Goal: Communication & Community: Answer question/provide support

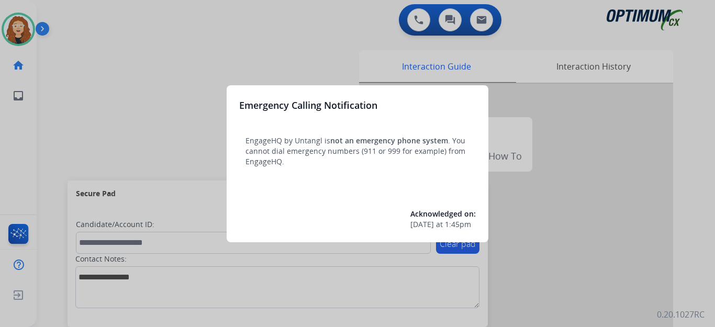
click at [106, 53] on div at bounding box center [357, 163] width 715 height 327
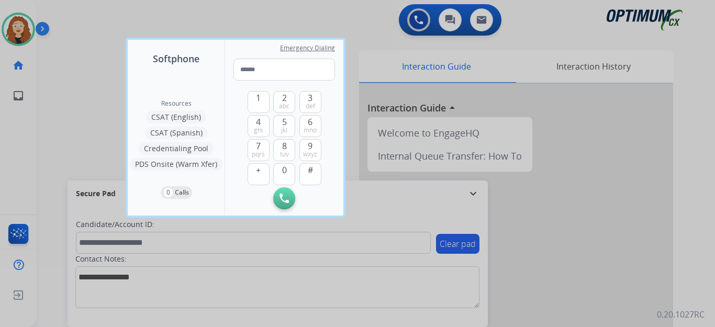
click at [98, 46] on div at bounding box center [357, 163] width 715 height 327
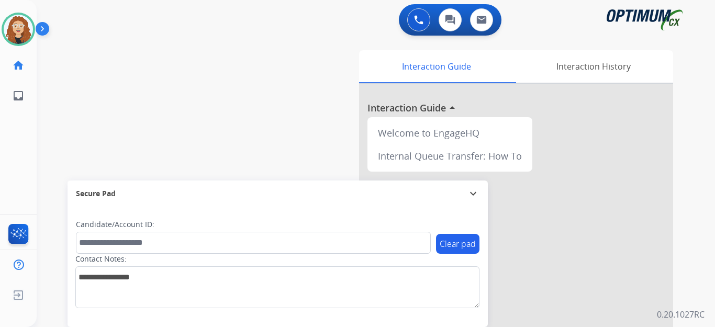
click at [59, 99] on div "swap_horiz Break voice bridge close_fullscreen Connect 3-Way Call merge_type Se…" at bounding box center [363, 256] width 653 height 436
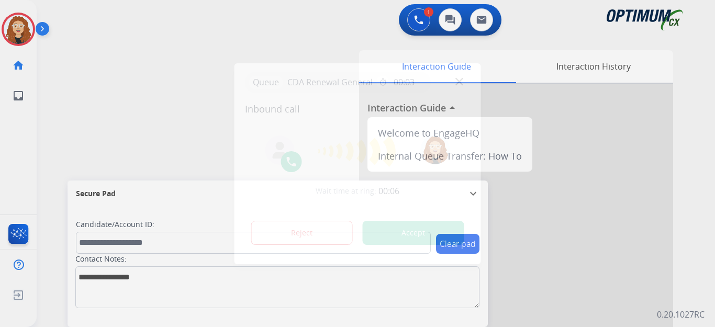
click at [412, 234] on button "Accept" at bounding box center [413, 233] width 101 height 24
click at [416, 233] on button "Accept" at bounding box center [413, 233] width 101 height 24
click at [415, 234] on button "Accept" at bounding box center [413, 233] width 101 height 24
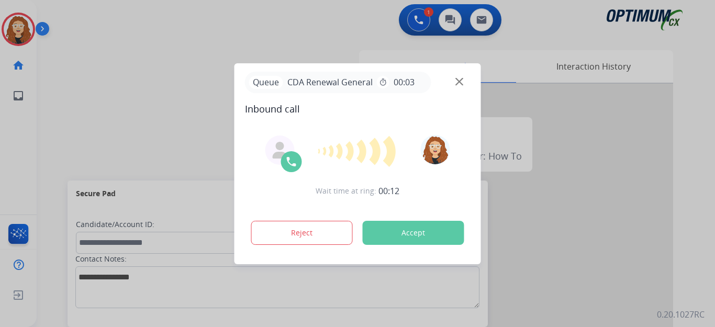
click at [238, 25] on div at bounding box center [357, 163] width 715 height 327
click at [433, 230] on button "Accept" at bounding box center [413, 233] width 101 height 24
click at [429, 233] on button "Accept" at bounding box center [413, 233] width 101 height 24
click at [428, 233] on button "Accept" at bounding box center [413, 233] width 101 height 24
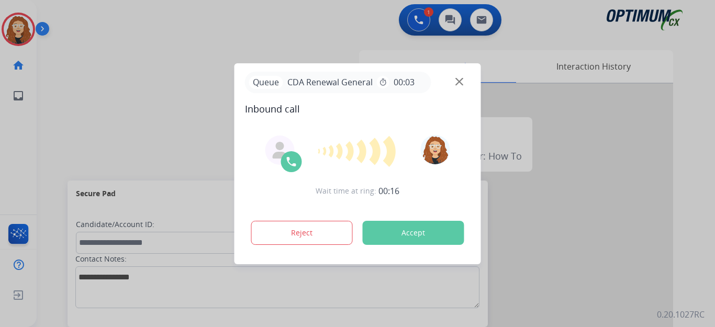
click at [427, 234] on button "Accept" at bounding box center [413, 233] width 101 height 24
click at [427, 236] on button "Accept" at bounding box center [413, 233] width 101 height 24
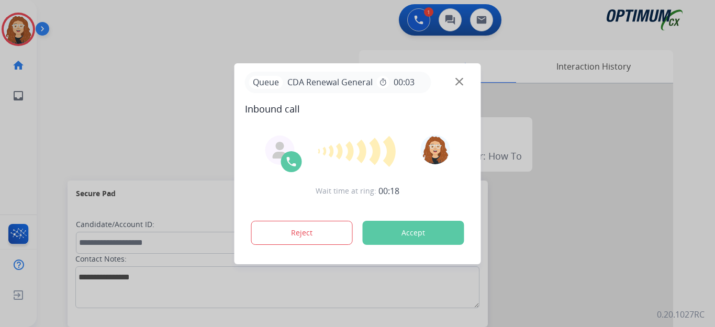
click at [426, 236] on button "Accept" at bounding box center [413, 233] width 101 height 24
click at [425, 238] on button "Accept" at bounding box center [413, 233] width 101 height 24
click at [98, 45] on div at bounding box center [357, 163] width 715 height 327
click at [258, 36] on div at bounding box center [357, 163] width 715 height 327
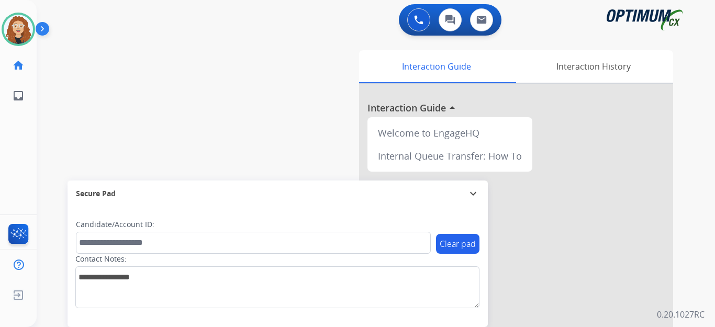
click at [69, 123] on div "swap_horiz Break voice bridge close_fullscreen Connect 3-Way Call merge_type Se…" at bounding box center [363, 256] width 653 height 436
click at [56, 124] on div "swap_horiz Break voice bridge close_fullscreen Connect 3-Way Call merge_type Se…" at bounding box center [363, 256] width 653 height 436
click at [54, 71] on div "swap_horiz Break voice bridge close_fullscreen Connect 3-Way Call merge_type Se…" at bounding box center [363, 256] width 653 height 436
drag, startPoint x: 114, startPoint y: 5, endPoint x: 163, endPoint y: 26, distance: 53.4
click at [163, 26] on div "0 Voice Interactions 0 Chat Interactions 0 Email Interactions" at bounding box center [369, 20] width 640 height 33
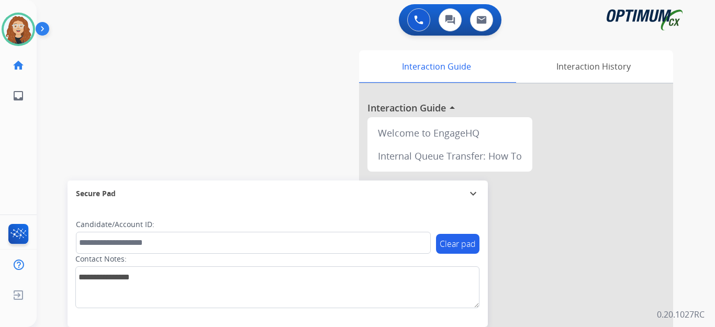
drag, startPoint x: 341, startPoint y: 3, endPoint x: 155, endPoint y: 55, distance: 193.6
click at [155, 55] on div "swap_horiz Break voice bridge close_fullscreen Connect 3-Way Call merge_type Se…" at bounding box center [363, 256] width 653 height 436
click at [159, 50] on div "swap_horiz Break voice bridge close_fullscreen Connect 3-Way Call merge_type Se…" at bounding box center [363, 256] width 653 height 436
drag, startPoint x: 430, startPoint y: 0, endPoint x: 109, endPoint y: 42, distance: 323.5
click at [109, 42] on div "swap_horiz Break voice bridge close_fullscreen Connect 3-Way Call merge_type Se…" at bounding box center [363, 256] width 653 height 436
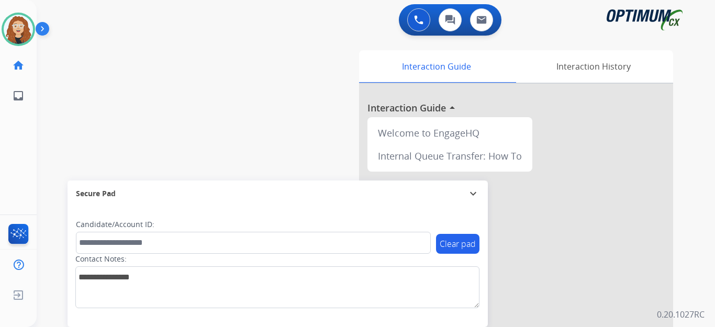
click at [52, 148] on div "swap_horiz Break voice bridge close_fullscreen Connect 3-Way Call merge_type Se…" at bounding box center [363, 256] width 653 height 436
drag, startPoint x: 95, startPoint y: 5, endPoint x: 158, endPoint y: 90, distance: 105.5
click at [158, 90] on div "swap_horiz Break voice bridge close_fullscreen Connect 3-Way Call merge_type Se…" at bounding box center [363, 256] width 653 height 436
drag, startPoint x: 103, startPoint y: 3, endPoint x: 74, endPoint y: 57, distance: 60.8
click at [74, 57] on div "swap_horiz Break voice bridge close_fullscreen Connect 3-Way Call merge_type Se…" at bounding box center [363, 256] width 653 height 436
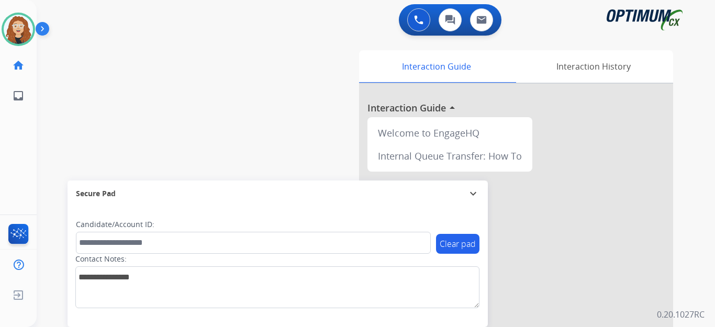
click at [190, 101] on div "swap_horiz Break voice bridge close_fullscreen Connect 3-Way Call merge_type Se…" at bounding box center [363, 256] width 653 height 436
drag, startPoint x: 56, startPoint y: 1, endPoint x: 155, endPoint y: 38, distance: 105.6
click at [155, 38] on div "swap_horiz Break voice bridge close_fullscreen Connect 3-Way Call merge_type Se…" at bounding box center [363, 256] width 653 height 436
click at [301, 128] on div "swap_horiz Break voice bridge close_fullscreen Connect 3-Way Call merge_type Se…" at bounding box center [363, 256] width 653 height 436
click at [64, 142] on div "swap_horiz Break voice bridge close_fullscreen Connect 3-Way Call merge_type Se…" at bounding box center [363, 256] width 653 height 436
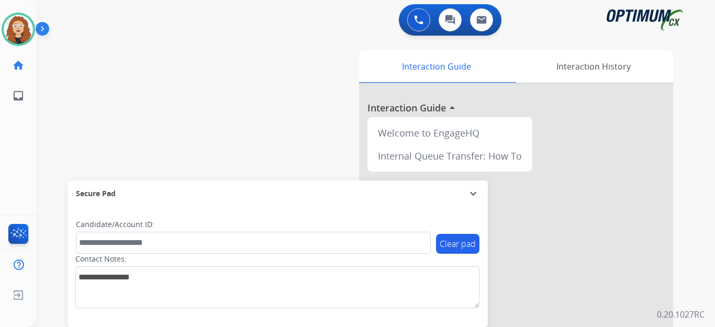
click at [67, 77] on div "swap_horiz Break voice bridge close_fullscreen Connect 3-Way Call merge_type Se…" at bounding box center [363, 256] width 653 height 436
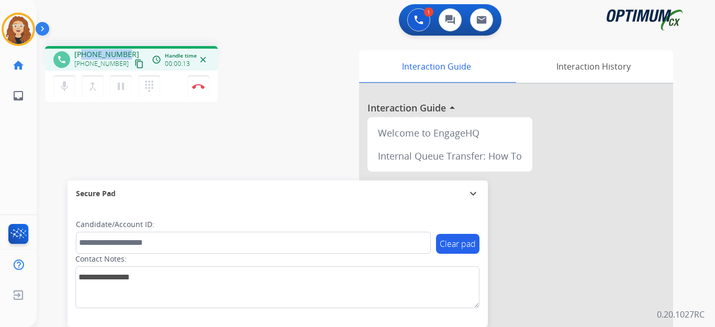
drag, startPoint x: 84, startPoint y: 54, endPoint x: 127, endPoint y: 52, distance: 42.9
click at [127, 52] on div "+15854418715 +15854418715 content_copy" at bounding box center [109, 59] width 71 height 21
copy span "5854418715"
click at [201, 89] on button "Disconnect" at bounding box center [198, 86] width 22 height 22
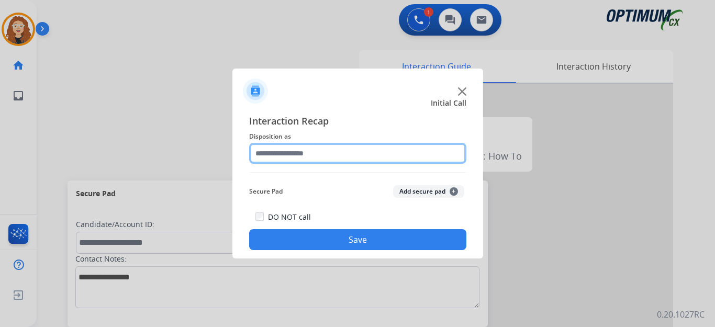
click at [295, 157] on input "text" at bounding box center [357, 153] width 217 height 21
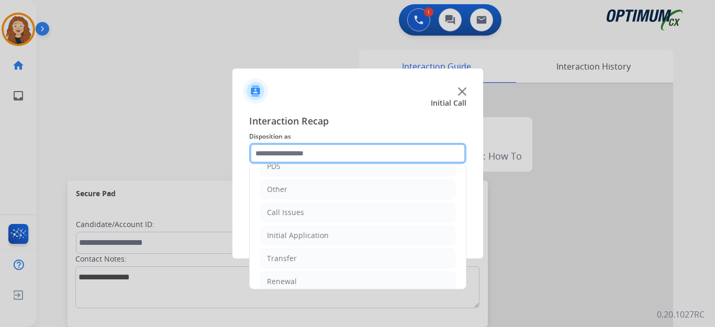
scroll to position [71, 0]
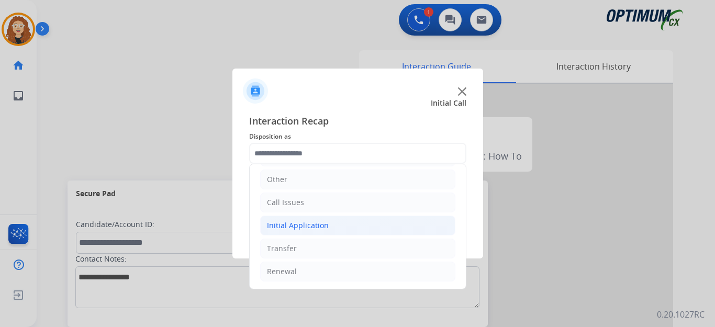
click at [304, 228] on div "Initial Application" at bounding box center [298, 225] width 62 height 10
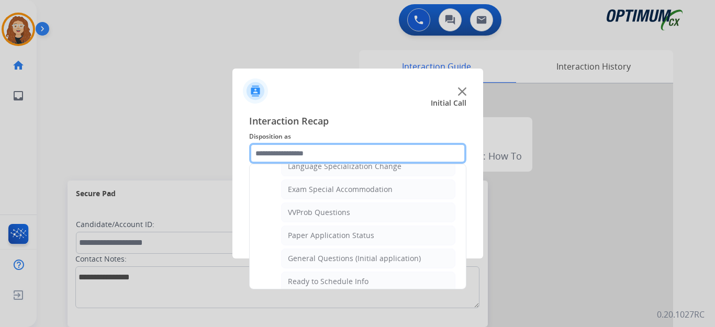
scroll to position [536, 0]
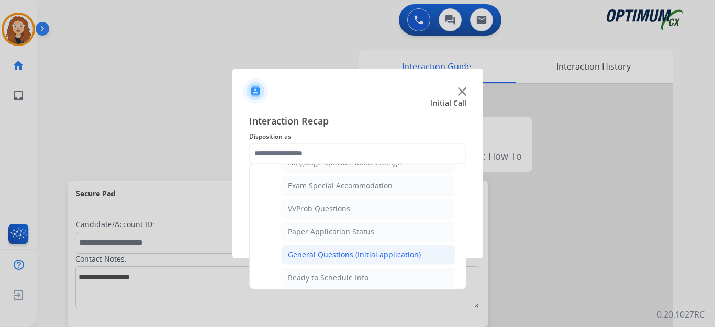
click at [398, 255] on div "General Questions (Initial application)" at bounding box center [354, 255] width 133 height 10
type input "**********"
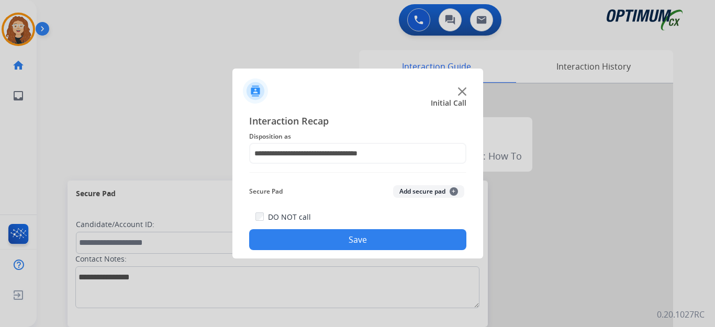
click at [378, 240] on button "Save" at bounding box center [357, 239] width 217 height 21
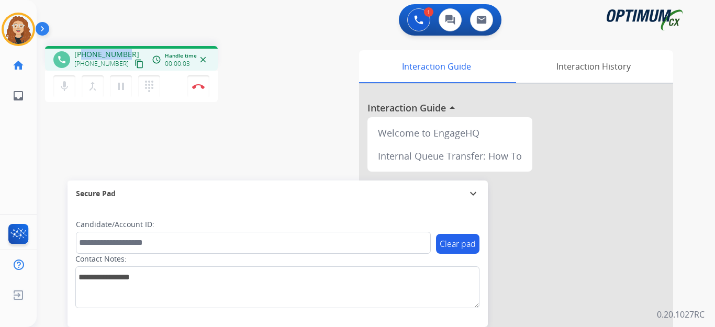
drag, startPoint x: 83, startPoint y: 52, endPoint x: 127, endPoint y: 49, distance: 44.0
click at [127, 49] on div "+19784176978 +19784176978 content_copy" at bounding box center [109, 59] width 71 height 21
copy span "9784176978"
click at [204, 86] on img at bounding box center [198, 86] width 13 height 5
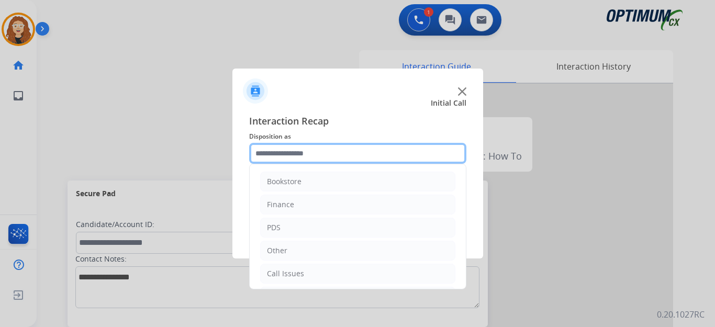
click at [313, 147] on input "text" at bounding box center [357, 153] width 217 height 21
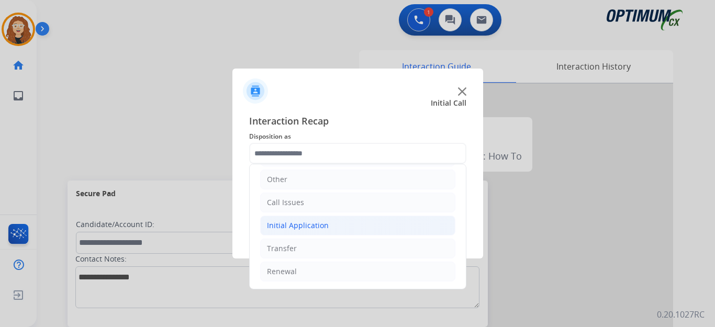
click at [332, 221] on li "Initial Application" at bounding box center [357, 226] width 195 height 20
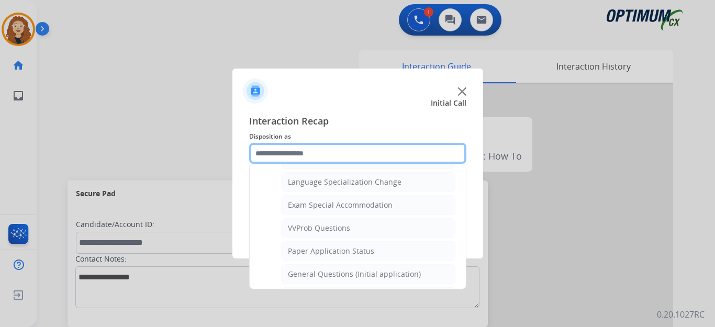
scroll to position [523, 0]
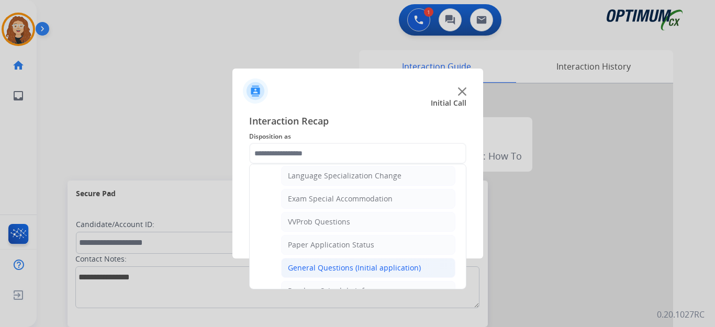
click at [418, 264] on li "General Questions (Initial application)" at bounding box center [368, 268] width 174 height 20
type input "**********"
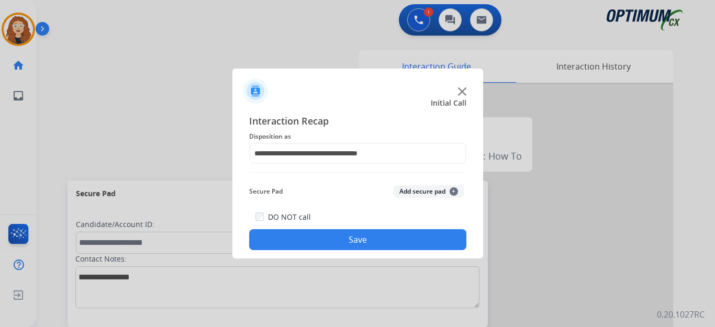
click at [394, 242] on button "Save" at bounding box center [357, 239] width 217 height 21
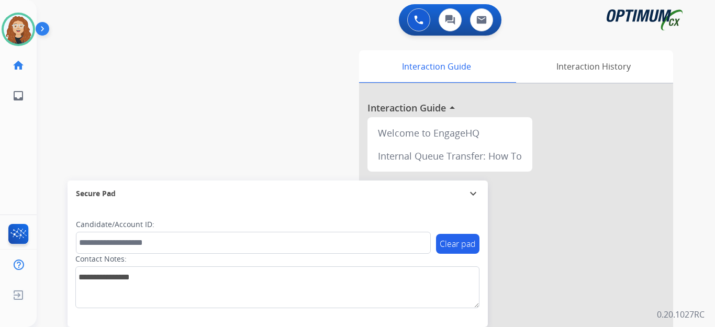
click at [60, 127] on div "swap_horiz Break voice bridge close_fullscreen Connect 3-Way Call merge_type Se…" at bounding box center [363, 256] width 653 height 436
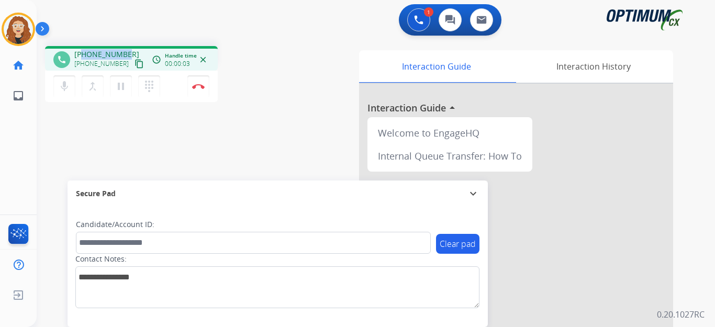
drag, startPoint x: 84, startPoint y: 55, endPoint x: 120, endPoint y: 52, distance: 36.8
click at [129, 51] on div "+14049841712 +14049841712 content_copy" at bounding box center [109, 59] width 71 height 21
copy span "4049841712"
click at [200, 88] on img at bounding box center [198, 86] width 13 height 5
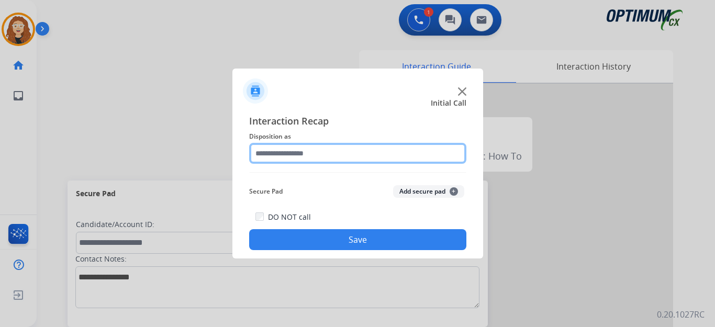
click at [306, 154] on input "text" at bounding box center [357, 153] width 217 height 21
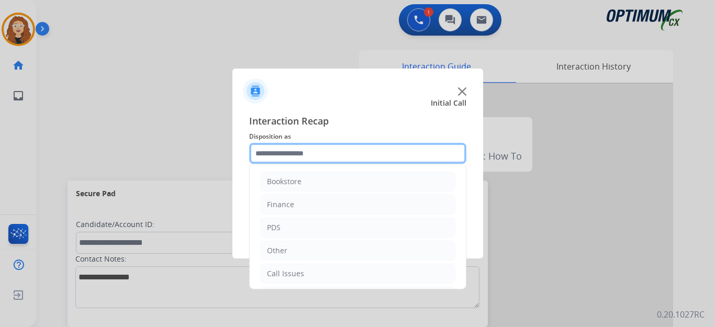
scroll to position [71, 0]
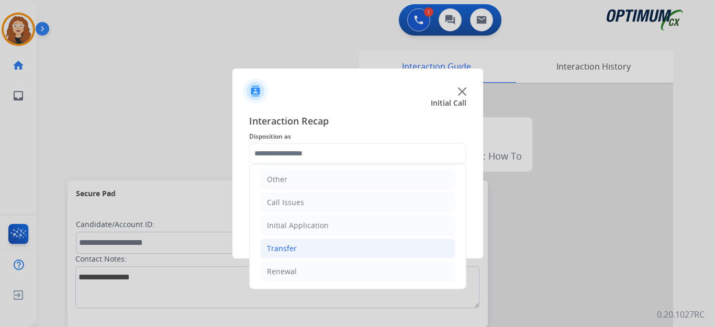
drag, startPoint x: 348, startPoint y: 275, endPoint x: 433, endPoint y: 240, distance: 91.5
click at [353, 275] on li "Renewal" at bounding box center [357, 272] width 195 height 20
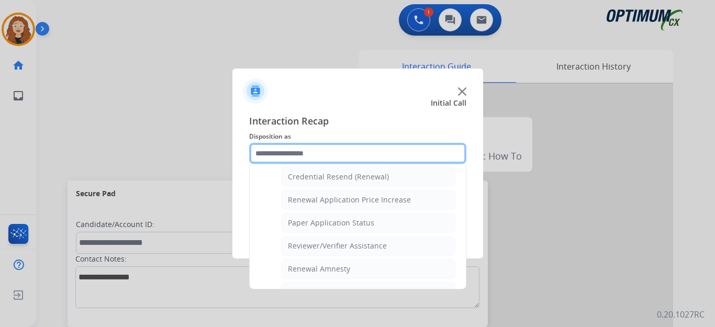
scroll to position [344, 0]
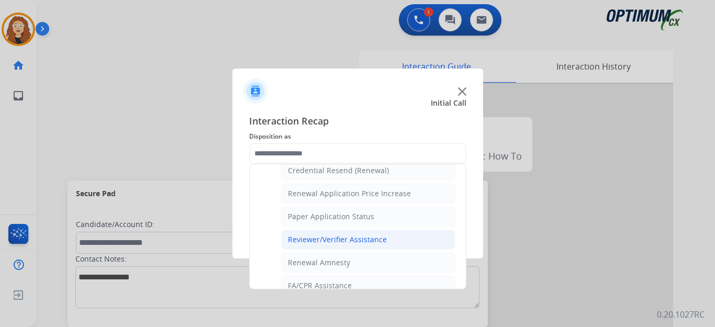
click at [382, 238] on div "Reviewer/Verifier Assistance" at bounding box center [337, 239] width 99 height 10
type input "**********"
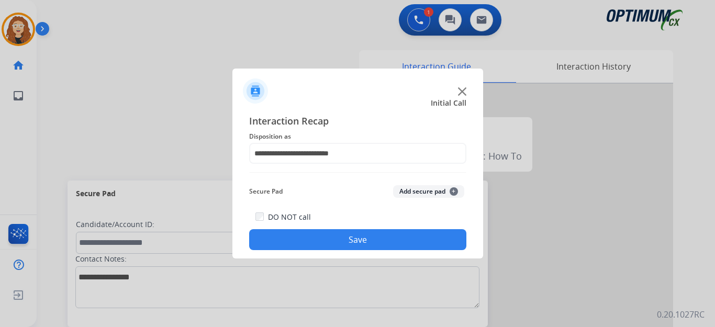
click at [374, 241] on button "Save" at bounding box center [357, 239] width 217 height 21
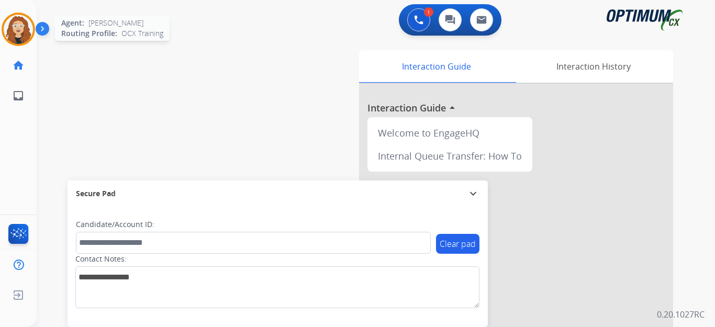
click at [14, 37] on img at bounding box center [18, 29] width 29 height 29
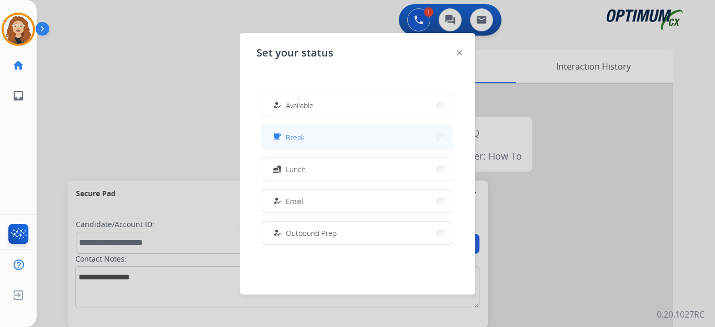
click at [371, 139] on button "free_breakfast Break" at bounding box center [357, 137] width 190 height 22
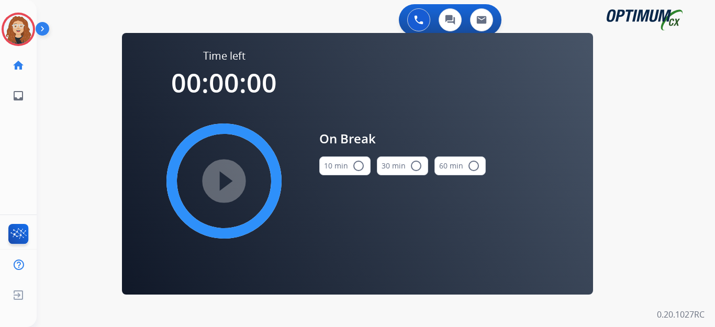
click at [361, 164] on mat-icon "radio_button_unchecked" at bounding box center [358, 166] width 13 height 13
click at [222, 184] on mat-icon "play_circle_filled" at bounding box center [224, 181] width 13 height 13
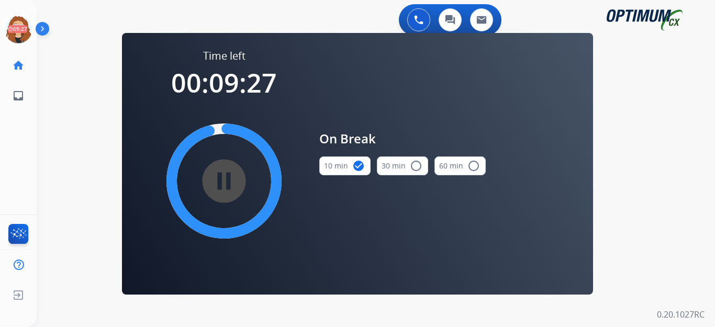
click at [46, 133] on div "0 Voice Interactions 0 Chat Interactions 0 Email Interactions swap_horiz Break …" at bounding box center [376, 163] width 678 height 327
click at [62, 92] on div "0 Voice Interactions 0 Chat Interactions 0 Email Interactions swap_horiz Break …" at bounding box center [376, 163] width 678 height 327
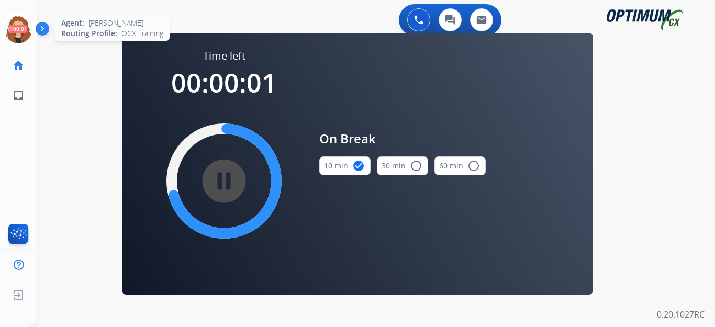
click at [20, 31] on icon at bounding box center [19, 30] width 34 height 34
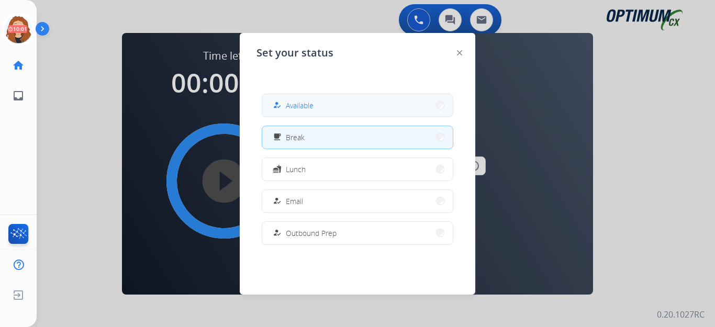
click at [401, 107] on button "how_to_reg Available" at bounding box center [357, 105] width 190 height 22
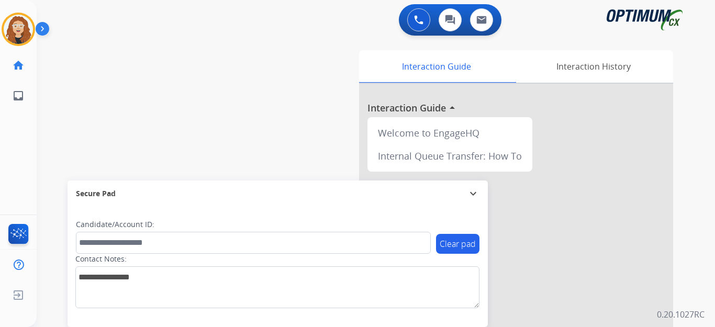
click at [61, 108] on div "swap_horiz Break voice bridge close_fullscreen Connect 3-Way Call merge_type Se…" at bounding box center [363, 256] width 653 height 436
click at [69, 118] on div "swap_horiz Break voice bridge close_fullscreen Connect 3-Way Call merge_type Se…" at bounding box center [363, 256] width 653 height 436
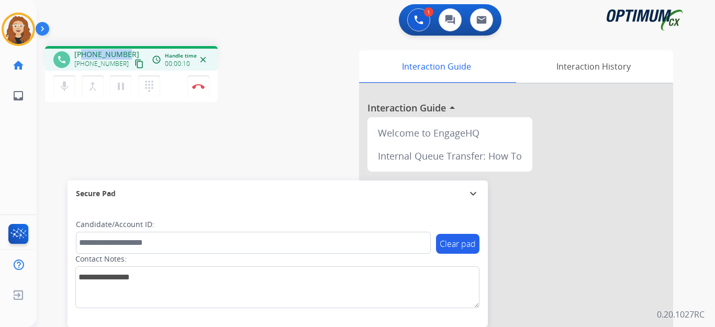
drag, startPoint x: 82, startPoint y: 53, endPoint x: 122, endPoint y: 51, distance: 40.9
click at [128, 51] on div "+14435541020 +14435541020 content_copy" at bounding box center [109, 59] width 71 height 21
copy span "4435541020"
click at [200, 88] on img at bounding box center [198, 86] width 13 height 5
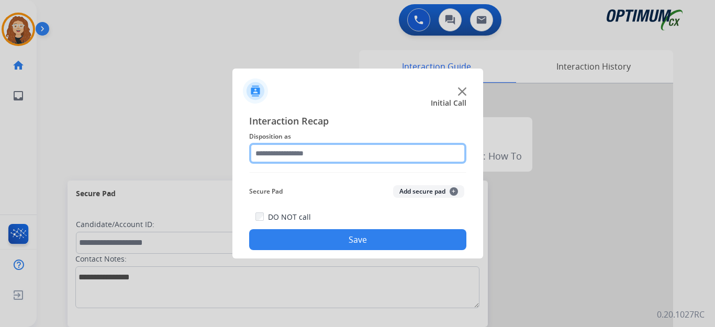
click at [301, 154] on input "text" at bounding box center [357, 153] width 217 height 21
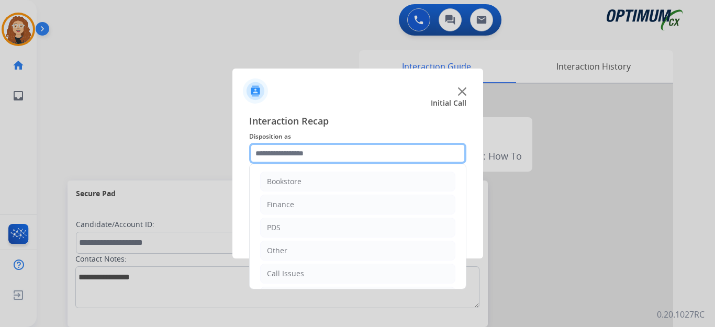
scroll to position [71, 0]
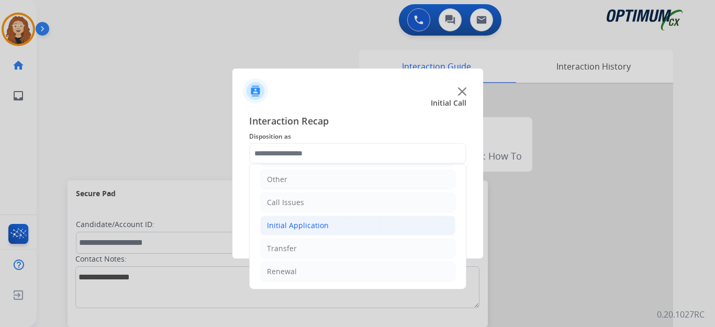
click at [274, 226] on div "Initial Application" at bounding box center [298, 225] width 62 height 10
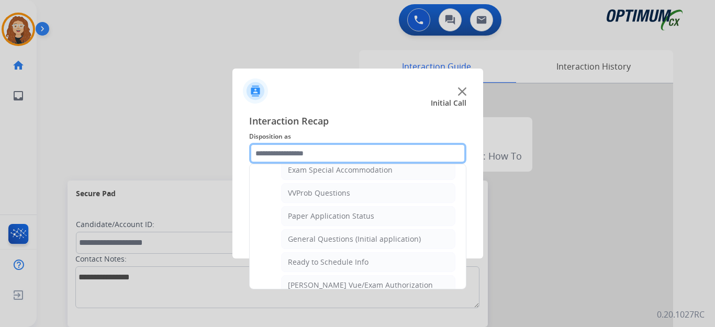
scroll to position [555, 0]
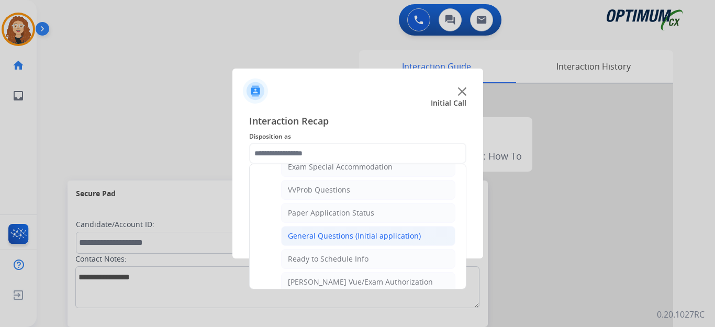
click at [371, 236] on div "General Questions (Initial application)" at bounding box center [354, 236] width 133 height 10
type input "**********"
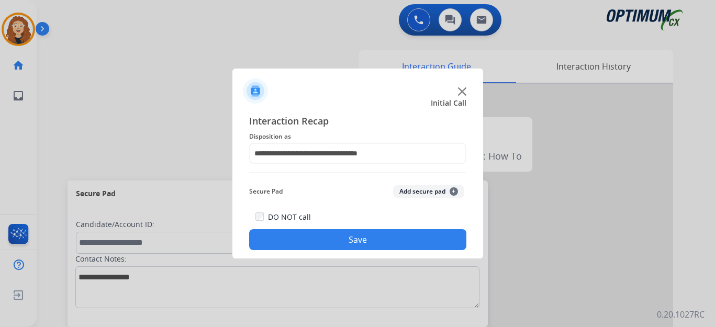
click at [340, 241] on button "Save" at bounding box center [357, 239] width 217 height 21
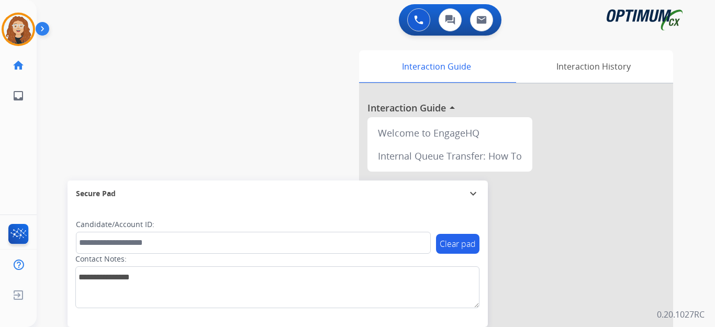
click at [74, 118] on div "swap_horiz Break voice bridge close_fullscreen Connect 3-Way Call merge_type Se…" at bounding box center [363, 256] width 653 height 436
click at [66, 159] on div "swap_horiz Break voice bridge close_fullscreen Connect 3-Way Call merge_type Se…" at bounding box center [363, 256] width 653 height 436
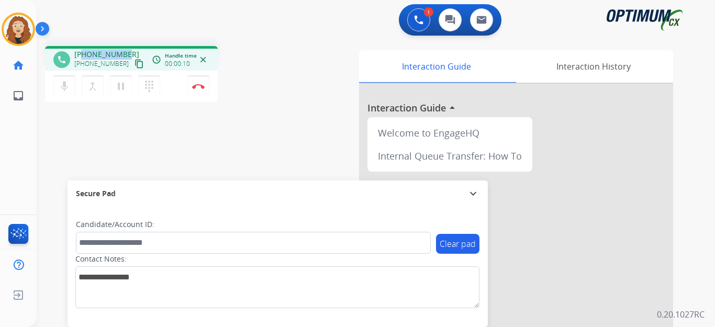
drag, startPoint x: 82, startPoint y: 51, endPoint x: 110, endPoint y: 46, distance: 29.2
click at [129, 45] on div "phone +12166406132 +12166406132 content_copy access_time Call metrics Queue 00:…" at bounding box center [363, 256] width 653 height 436
copy span "2166406132"
click at [50, 159] on div "phone +12166406132 +12166406132 content_copy access_time Call metrics Queue 00:…" at bounding box center [363, 256] width 653 height 436
click at [61, 155] on div "phone +12166406132 +12166406132 content_copy access_time Call metrics Queue 00:…" at bounding box center [363, 256] width 653 height 436
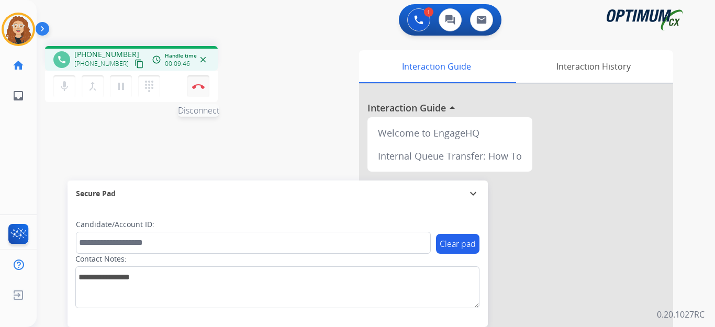
click at [201, 89] on button "Disconnect" at bounding box center [198, 86] width 22 height 22
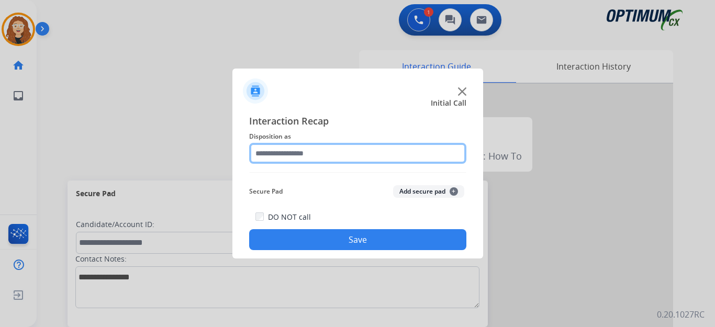
click at [282, 153] on input "text" at bounding box center [357, 153] width 217 height 21
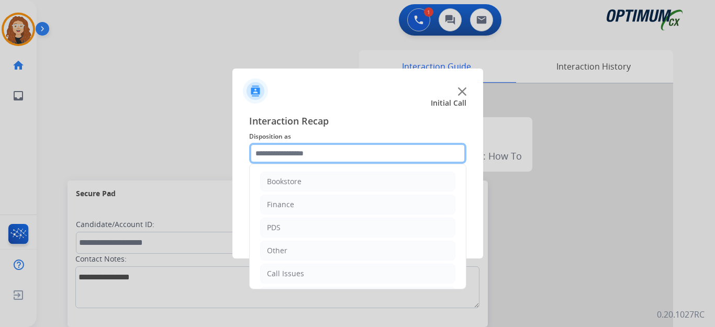
scroll to position [71, 0]
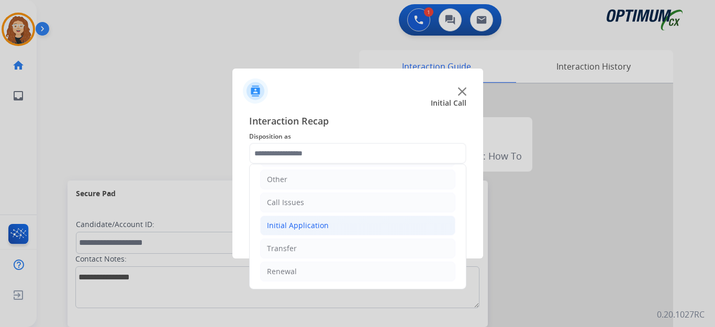
click at [282, 225] on div "Initial Application" at bounding box center [298, 225] width 62 height 10
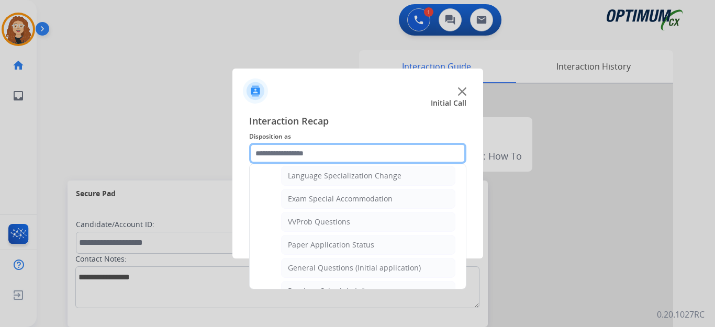
scroll to position [535, 0]
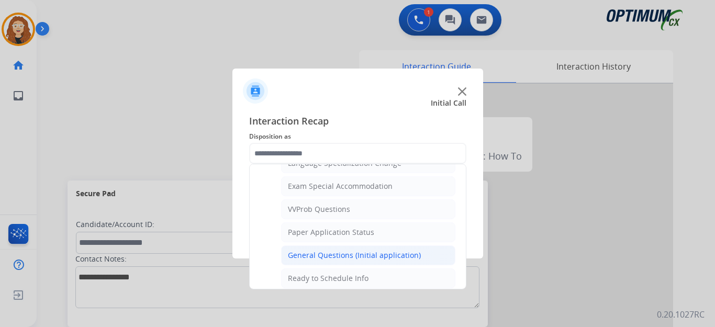
click at [412, 257] on div "General Questions (Initial application)" at bounding box center [354, 255] width 133 height 10
type input "**********"
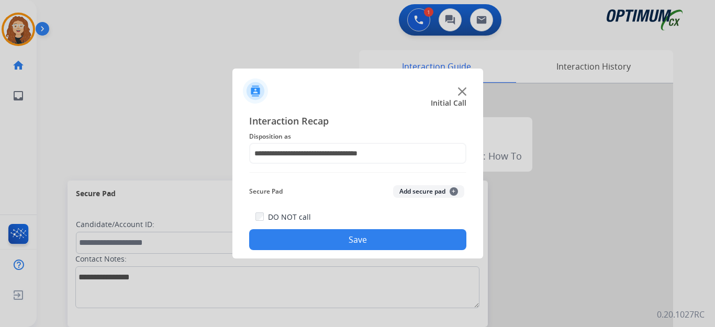
click at [397, 245] on button "Save" at bounding box center [357, 239] width 217 height 21
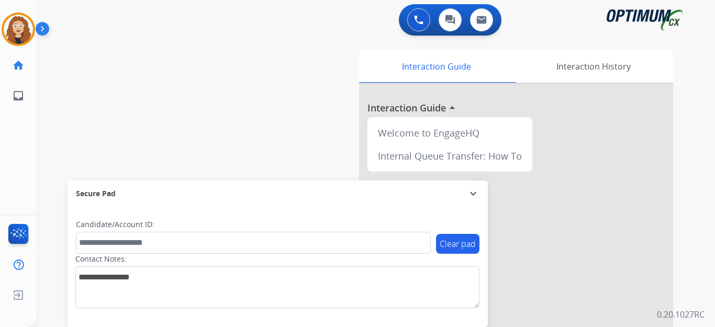
click at [69, 124] on div "swap_horiz Break voice bridge close_fullscreen Connect 3-Way Call merge_type Se…" at bounding box center [363, 256] width 653 height 436
click at [72, 75] on div "swap_horiz Break voice bridge close_fullscreen Connect 3-Way Call merge_type Se…" at bounding box center [363, 256] width 653 height 436
click at [57, 82] on div "swap_horiz Break voice bridge close_fullscreen Connect 3-Way Call merge_type Se…" at bounding box center [363, 256] width 653 height 436
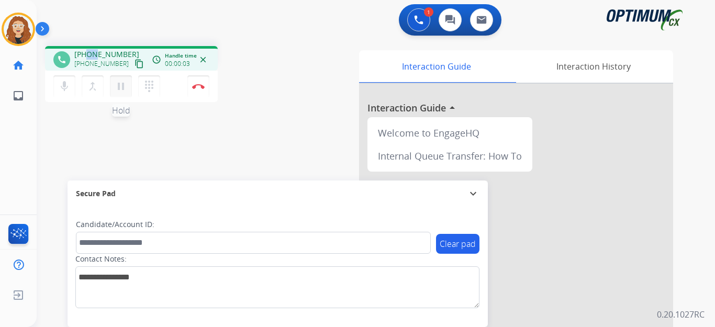
drag, startPoint x: 86, startPoint y: 54, endPoint x: 118, endPoint y: 82, distance: 41.9
click at [97, 51] on span "+13015836323" at bounding box center [106, 54] width 65 height 10
click at [125, 133] on div "phone +13015836323 +13015836323 content_copy access_time Call metrics Queue 00:…" at bounding box center [363, 256] width 653 height 436
drag, startPoint x: 82, startPoint y: 54, endPoint x: 127, endPoint y: 48, distance: 45.4
click at [127, 48] on div "phone +13015836323 +13015836323 content_copy access_time Call metrics Queue 00:…" at bounding box center [131, 58] width 173 height 25
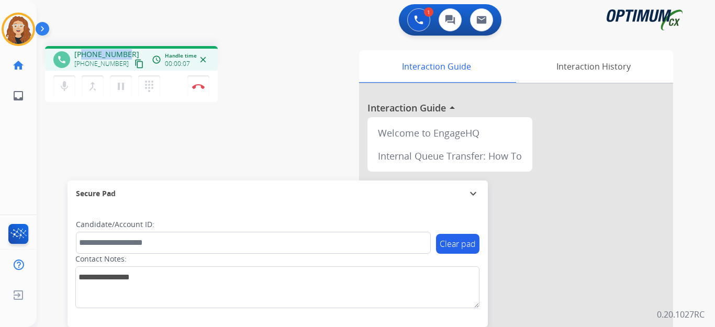
copy span "3015836323"
click at [200, 87] on img at bounding box center [198, 86] width 13 height 5
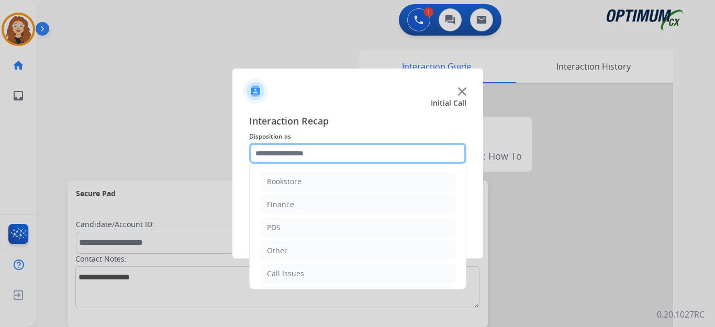
click at [290, 154] on input "text" at bounding box center [357, 153] width 217 height 21
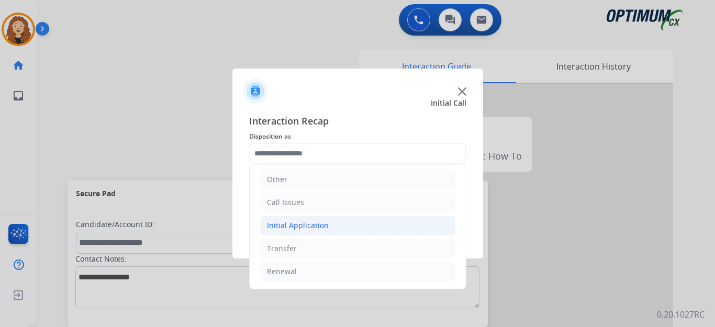
click at [311, 228] on div "Initial Application" at bounding box center [298, 225] width 62 height 10
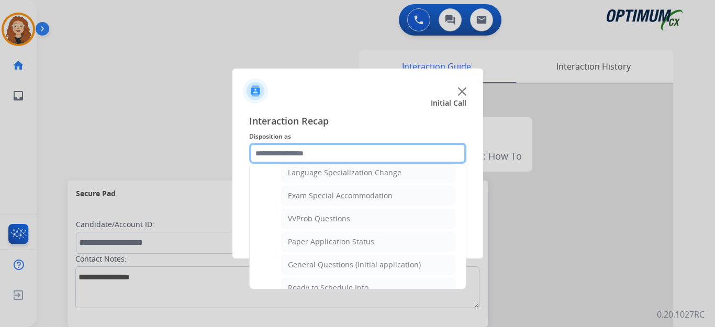
scroll to position [529, 0]
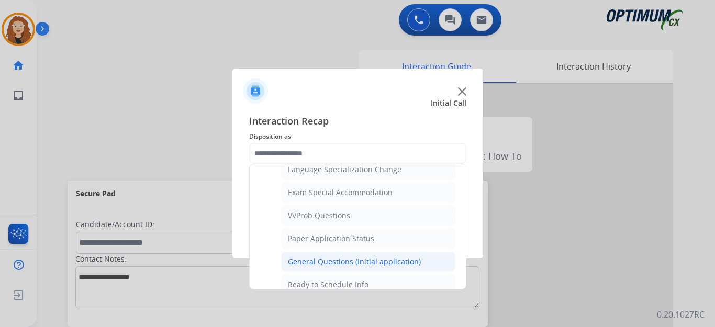
click at [410, 261] on div "General Questions (Initial application)" at bounding box center [354, 261] width 133 height 10
type input "**********"
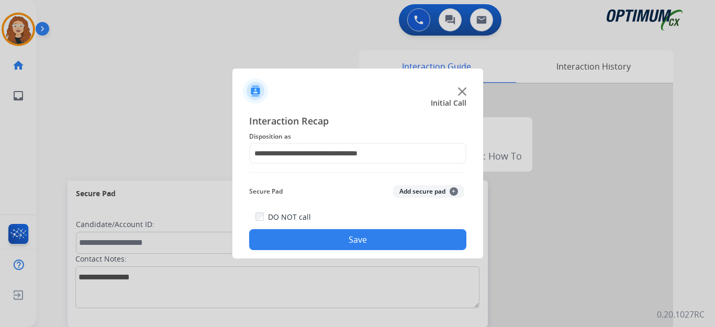
click at [383, 248] on button "Save" at bounding box center [357, 239] width 217 height 21
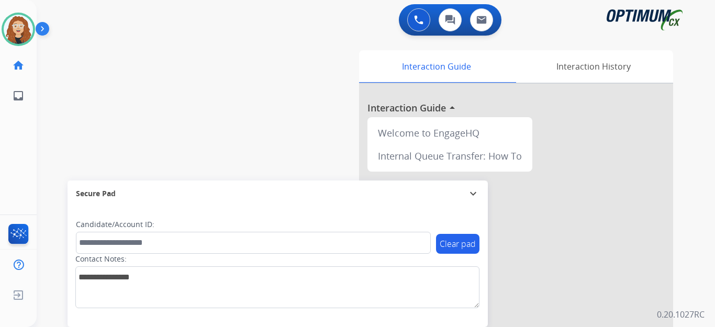
click at [65, 100] on div "swap_horiz Break voice bridge close_fullscreen Connect 3-Way Call merge_type Se…" at bounding box center [363, 256] width 653 height 436
click at [19, 34] on img at bounding box center [18, 29] width 29 height 29
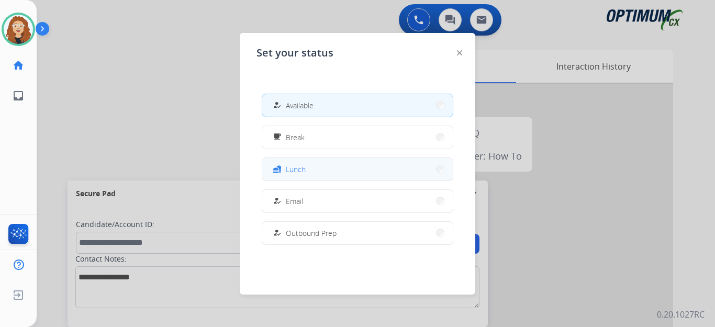
click at [300, 172] on span "Lunch" at bounding box center [296, 169] width 20 height 11
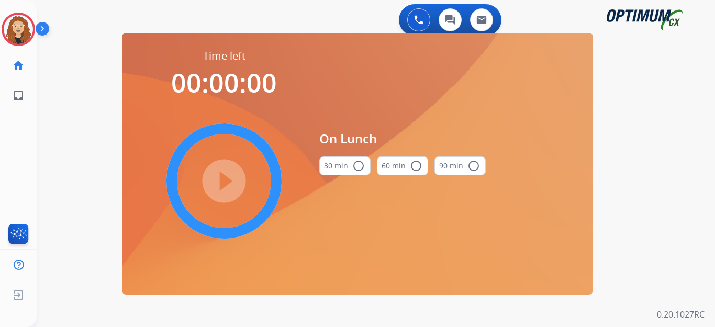
click at [356, 166] on mat-icon "radio_button_unchecked" at bounding box center [358, 166] width 13 height 13
click at [230, 179] on mat-icon "play_circle_filled" at bounding box center [224, 181] width 13 height 13
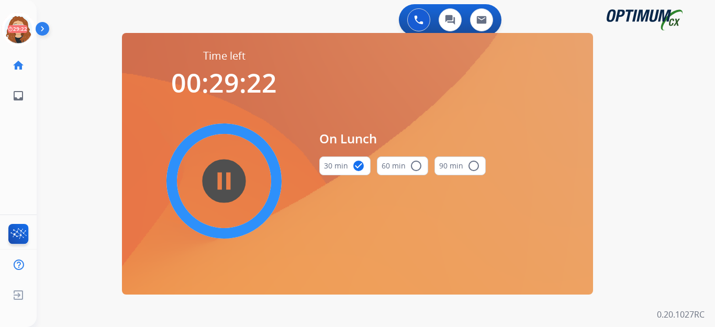
click at [76, 144] on div "0 Voice Interactions 0 Chat Interactions 0 Email Interactions swap_horiz Break …" at bounding box center [376, 163] width 678 height 327
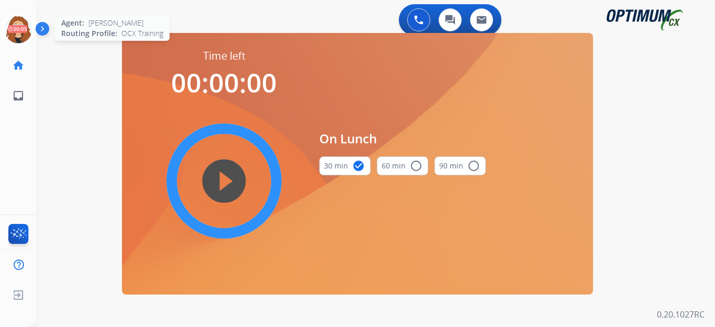
click at [15, 37] on icon at bounding box center [19, 30] width 34 height 34
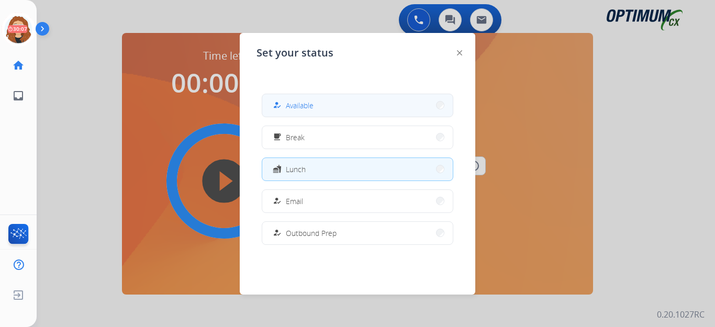
click at [327, 99] on button "how_to_reg Available" at bounding box center [357, 105] width 190 height 22
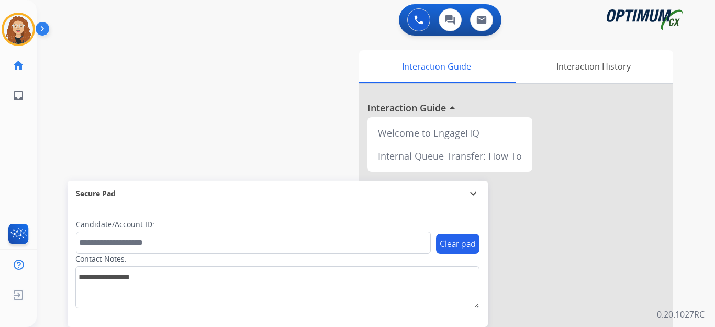
click at [76, 135] on div "swap_horiz Break voice bridge close_fullscreen Connect 3-Way Call merge_type Se…" at bounding box center [363, 256] width 653 height 436
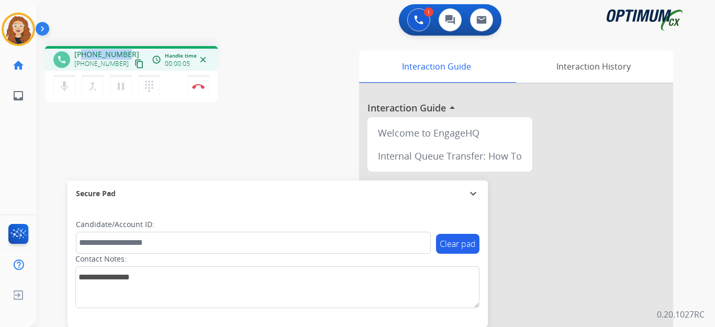
drag, startPoint x: 81, startPoint y: 53, endPoint x: 125, endPoint y: 52, distance: 44.0
click at [125, 52] on div "+13132313802 +13132313802 content_copy" at bounding box center [109, 59] width 71 height 21
copy span "3132313802"
click at [199, 88] on img at bounding box center [198, 86] width 13 height 5
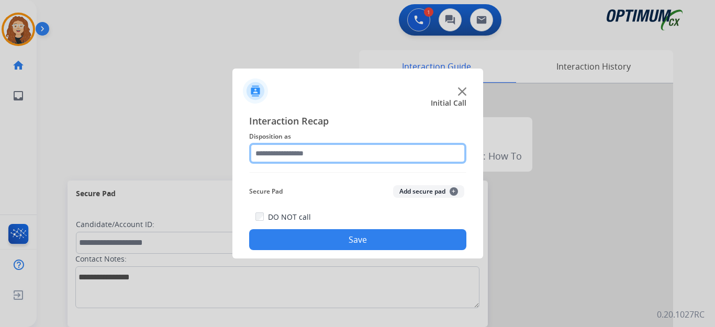
click at [273, 153] on input "text" at bounding box center [357, 153] width 217 height 21
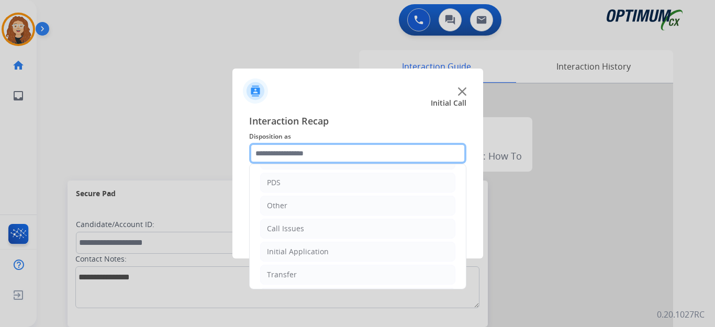
scroll to position [71, 0]
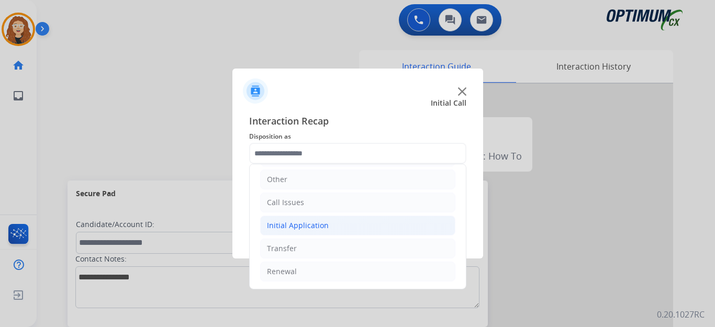
click at [305, 224] on div "Initial Application" at bounding box center [298, 225] width 62 height 10
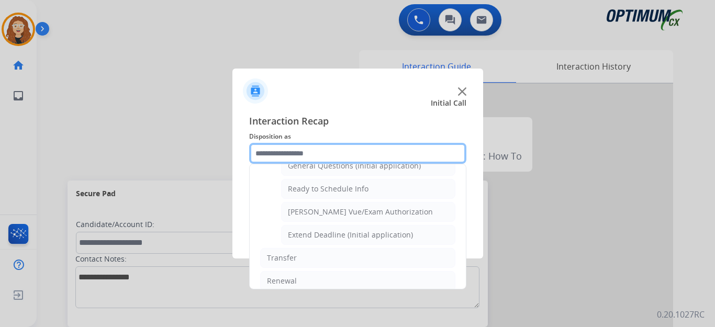
scroll to position [634, 0]
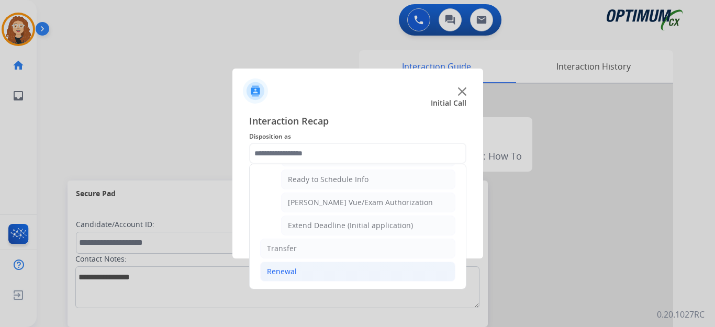
click at [357, 263] on li "Renewal" at bounding box center [357, 272] width 195 height 20
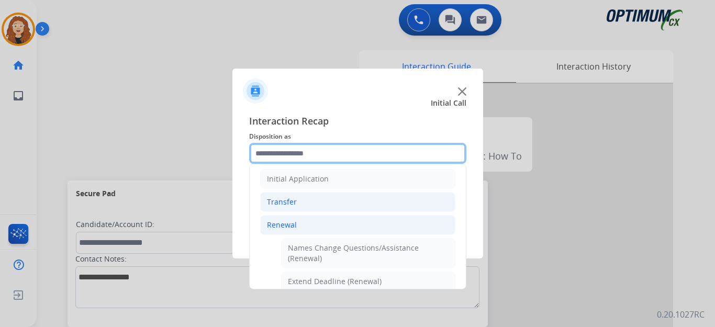
scroll to position [124, 0]
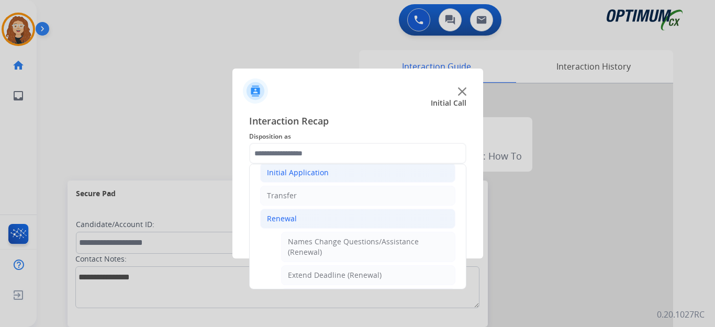
click at [340, 169] on li "Initial Application" at bounding box center [357, 173] width 195 height 20
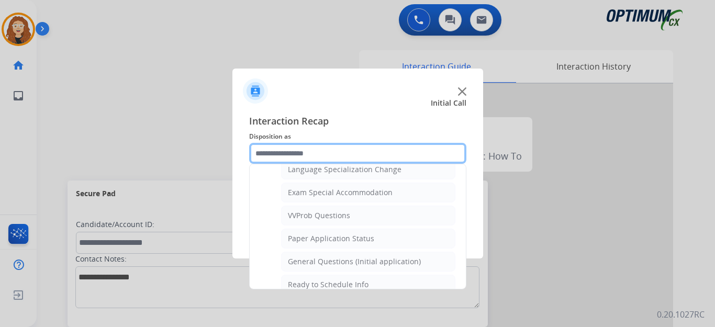
scroll to position [539, 0]
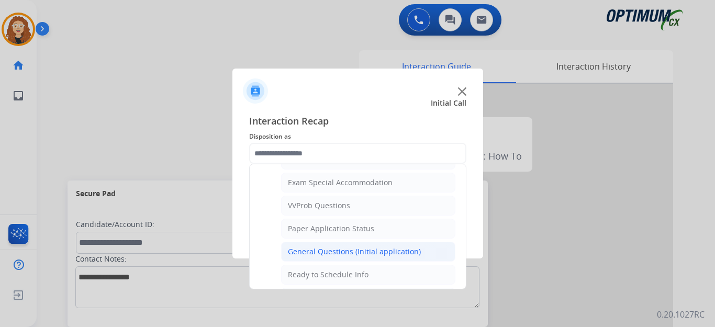
click at [405, 248] on div "General Questions (Initial application)" at bounding box center [354, 251] width 133 height 10
type input "**********"
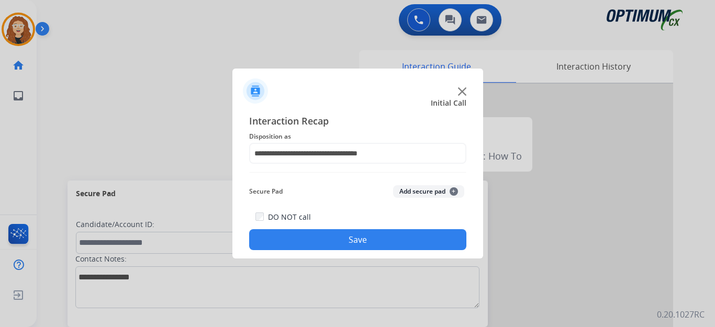
click at [377, 239] on button "Save" at bounding box center [357, 239] width 217 height 21
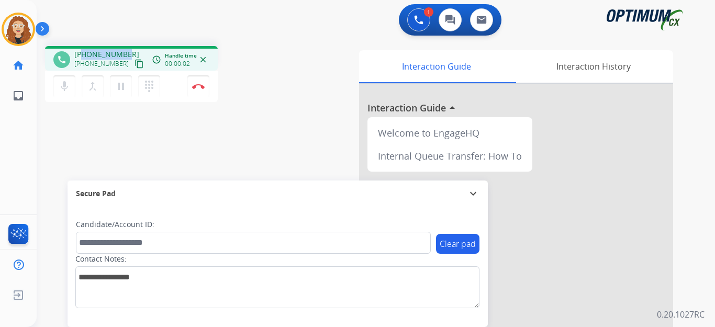
drag, startPoint x: 83, startPoint y: 53, endPoint x: 125, endPoint y: 46, distance: 42.4
click at [126, 47] on div "phone +19175580833 +19175580833 content_copy access_time Call metrics Queue 00:…" at bounding box center [131, 58] width 173 height 25
copy span "9175580833"
click at [123, 89] on mat-icon "pause" at bounding box center [121, 86] width 13 height 13
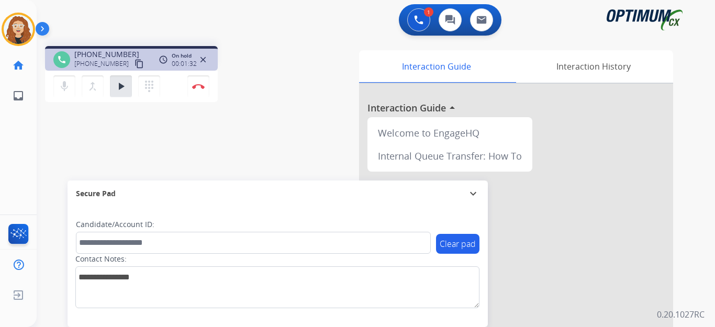
click at [76, 144] on div "phone +19175580833 +19175580833 content_copy access_time Call metrics Queue 00:…" at bounding box center [363, 256] width 653 height 436
click at [71, 139] on div "phone +19175580833 +19175580833 content_copy access_time Call metrics Queue 00:…" at bounding box center [363, 256] width 653 height 436
click at [120, 93] on button "play_arrow Hold" at bounding box center [121, 86] width 22 height 22
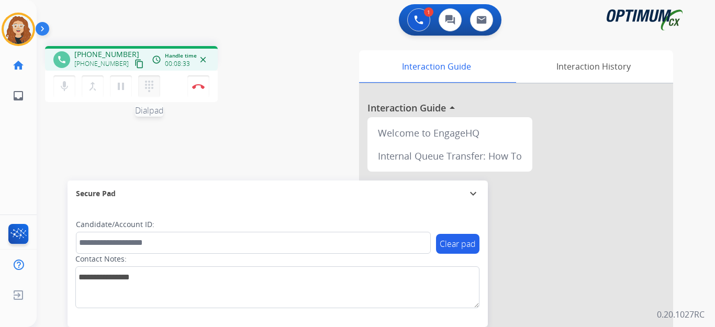
click at [149, 91] on mat-icon "dialpad" at bounding box center [149, 86] width 13 height 13
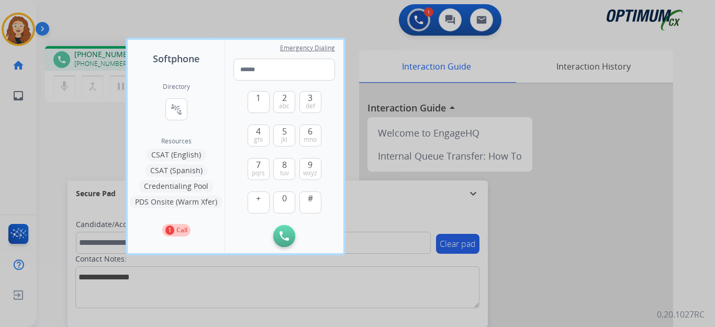
click at [183, 187] on button "Credentialing Pool" at bounding box center [176, 186] width 75 height 13
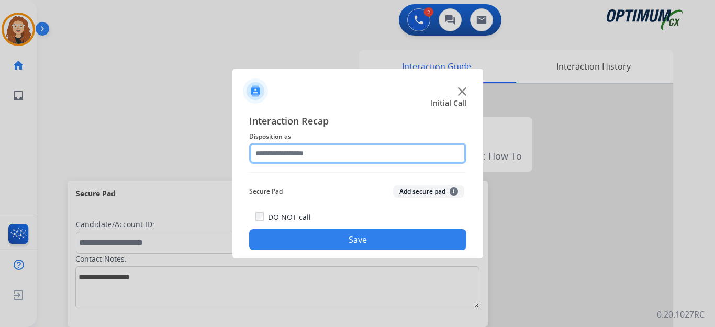
click at [310, 152] on input "text" at bounding box center [357, 153] width 217 height 21
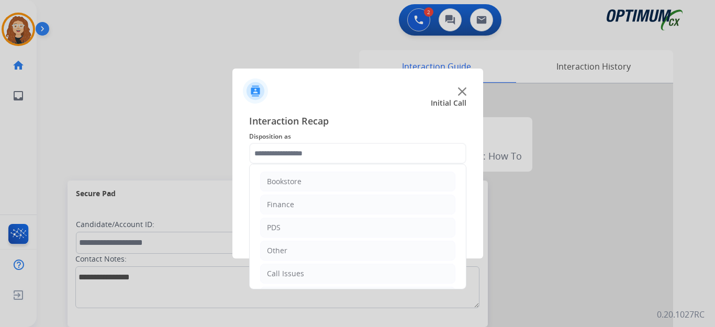
click at [291, 314] on div "Transfer" at bounding box center [282, 319] width 30 height 10
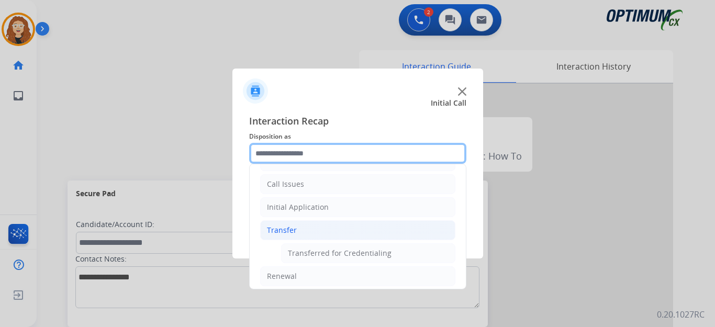
scroll to position [92, 0]
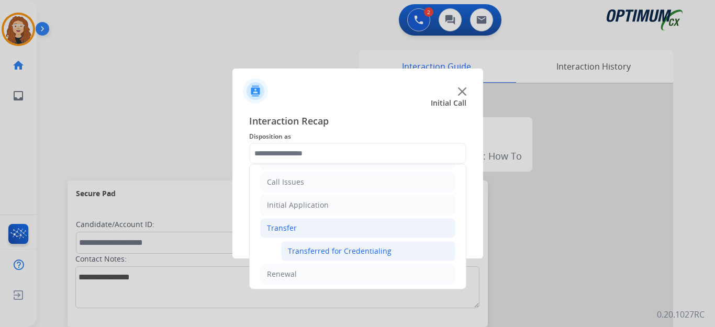
click at [349, 253] on div "Transferred for Credentialing" at bounding box center [340, 251] width 104 height 10
type input "**********"
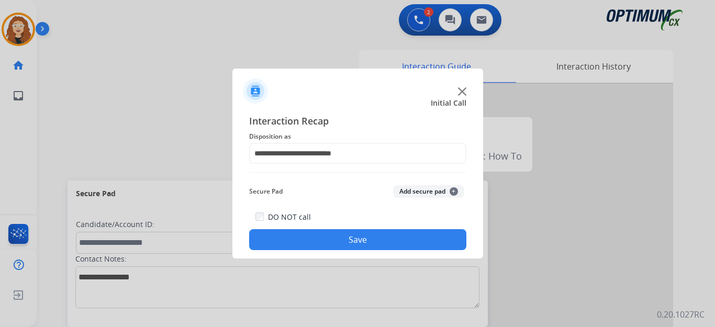
click at [352, 241] on button "Save" at bounding box center [357, 239] width 217 height 21
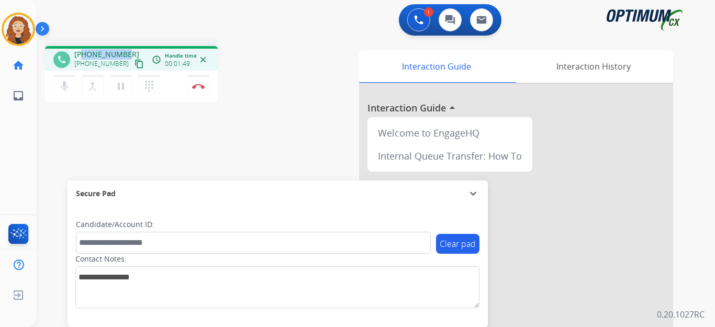
drag, startPoint x: 82, startPoint y: 54, endPoint x: 118, endPoint y: 51, distance: 36.7
click at [128, 50] on div "+19735727593 +19735727593 content_copy" at bounding box center [109, 59] width 71 height 21
copy span "9735727593"
click at [201, 86] on img at bounding box center [198, 86] width 13 height 5
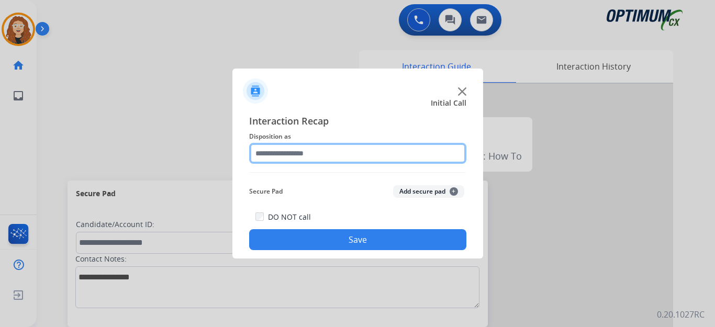
click at [306, 152] on input "text" at bounding box center [357, 153] width 217 height 21
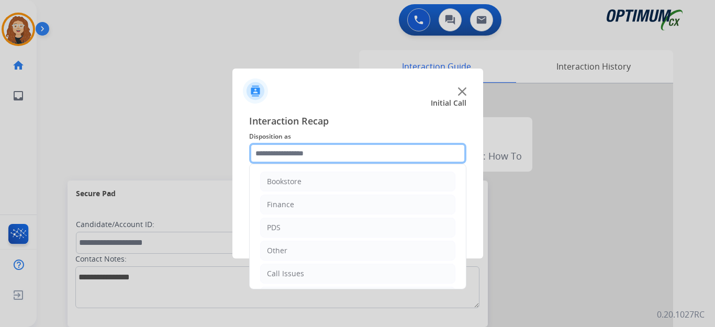
scroll to position [71, 0]
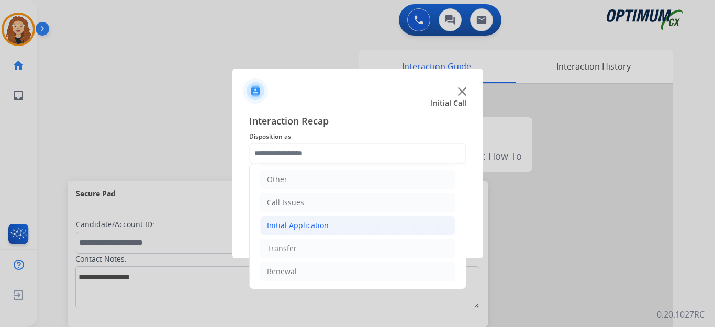
drag, startPoint x: 325, startPoint y: 227, endPoint x: 355, endPoint y: 233, distance: 30.1
click at [328, 227] on li "Initial Application" at bounding box center [357, 226] width 195 height 20
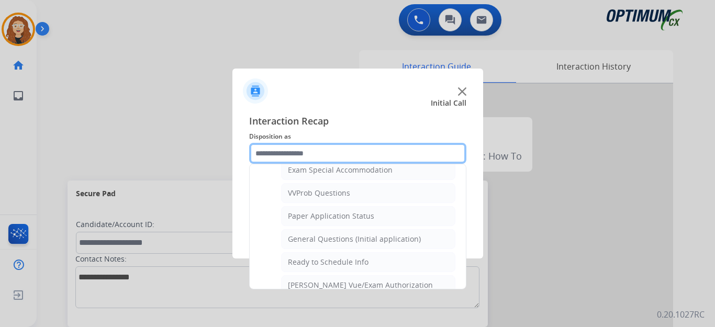
scroll to position [557, 0]
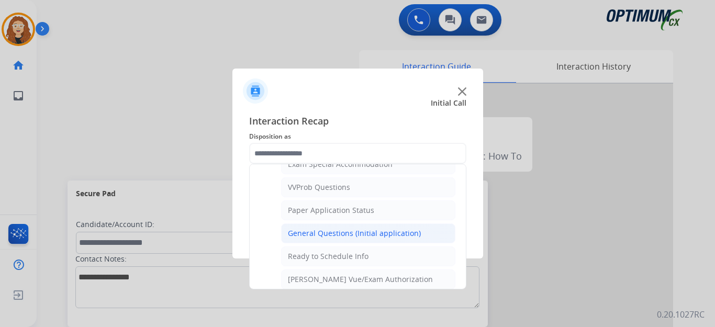
click at [409, 235] on div "General Questions (Initial application)" at bounding box center [354, 233] width 133 height 10
type input "**********"
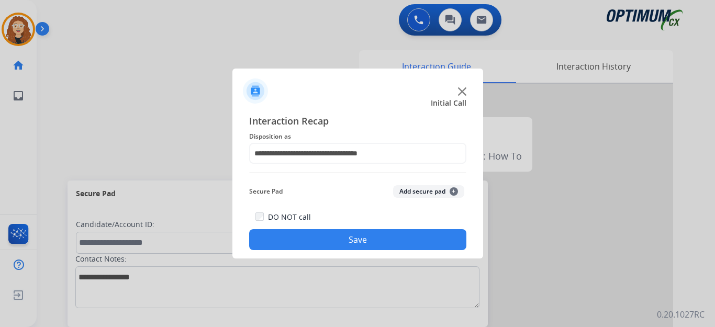
click at [405, 238] on button "Save" at bounding box center [357, 239] width 217 height 21
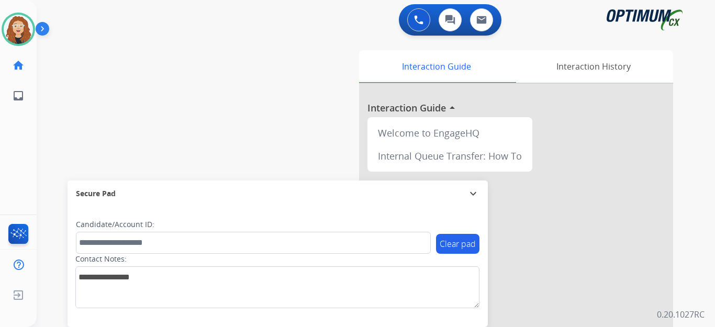
click at [60, 138] on div "swap_horiz Break voice bridge close_fullscreen Connect 3-Way Call merge_type Se…" at bounding box center [363, 256] width 653 height 436
click at [53, 151] on div "swap_horiz Break voice bridge close_fullscreen Connect 3-Way Call merge_type Se…" at bounding box center [363, 256] width 653 height 436
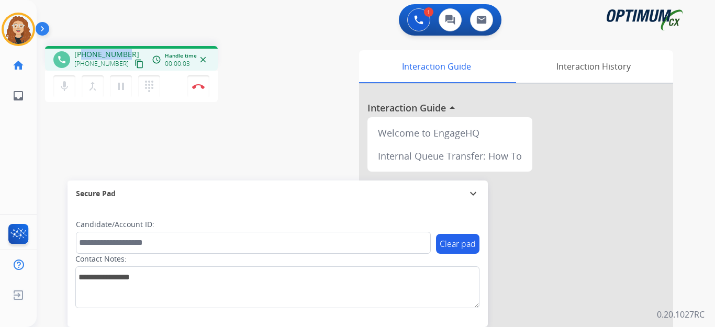
drag, startPoint x: 83, startPoint y: 53, endPoint x: 126, endPoint y: 50, distance: 43.0
click at [126, 50] on div "+12402241702 +12402241702 content_copy" at bounding box center [109, 59] width 71 height 21
copy span "2402241702"
click at [200, 87] on img at bounding box center [198, 86] width 13 height 5
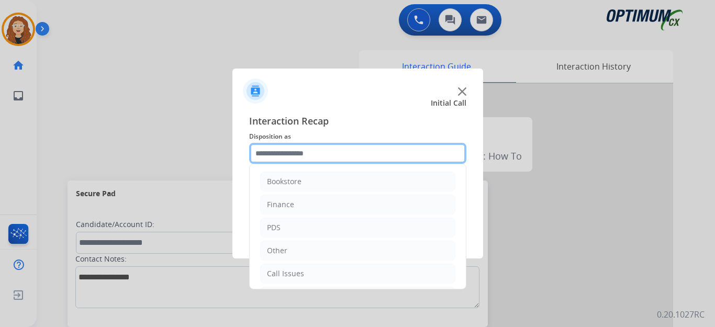
click at [286, 152] on input "text" at bounding box center [357, 153] width 217 height 21
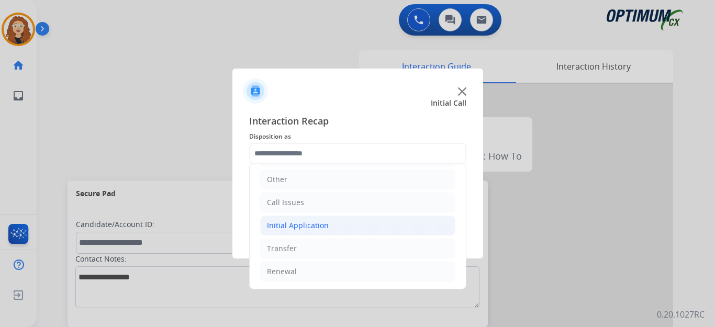
click at [336, 223] on li "Initial Application" at bounding box center [357, 226] width 195 height 20
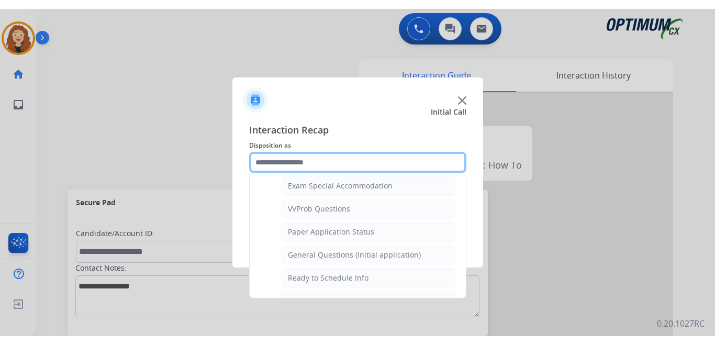
scroll to position [548, 0]
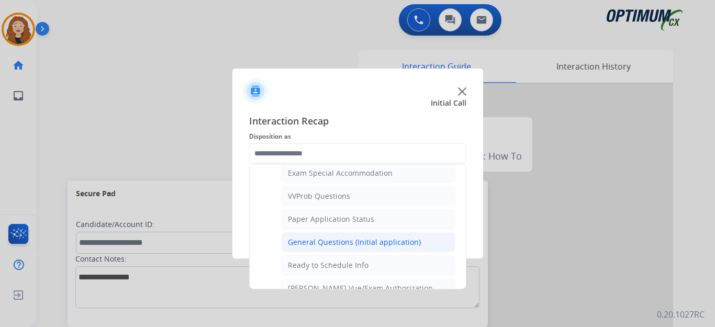
click at [417, 244] on li "General Questions (Initial application)" at bounding box center [368, 242] width 174 height 20
type input "**********"
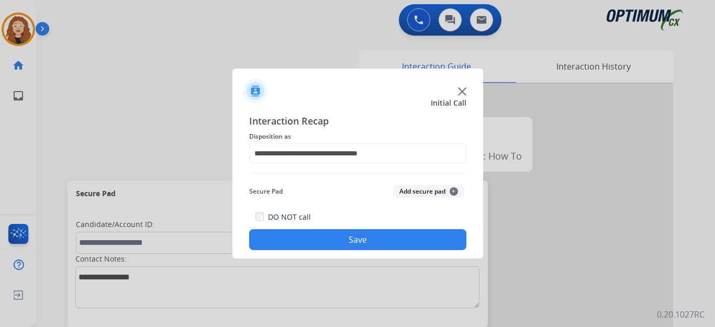
click at [397, 243] on button "Save" at bounding box center [357, 239] width 217 height 21
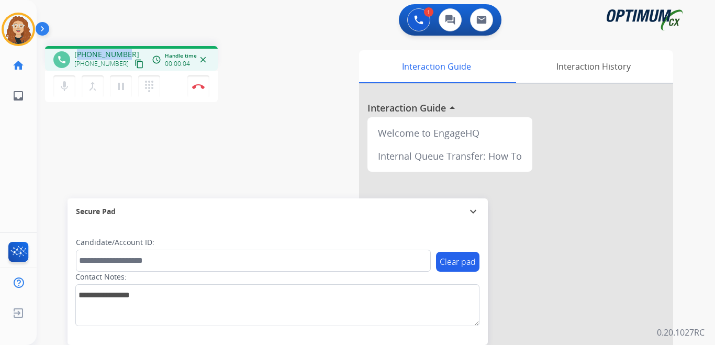
drag, startPoint x: 81, startPoint y: 52, endPoint x: 127, endPoint y: 52, distance: 46.6
click at [127, 52] on div "+12343609397 +12343609397 content_copy" at bounding box center [109, 59] width 71 height 21
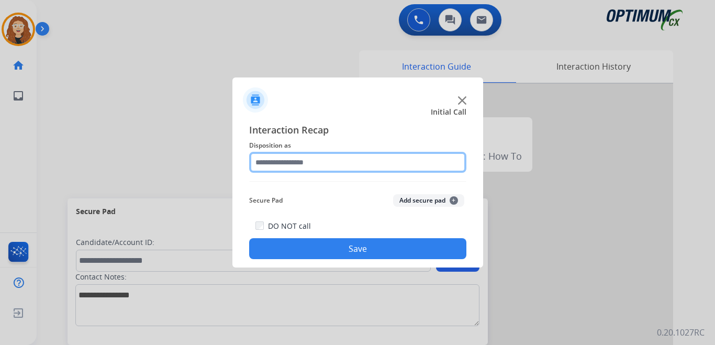
click at [287, 164] on input "text" at bounding box center [357, 162] width 217 height 21
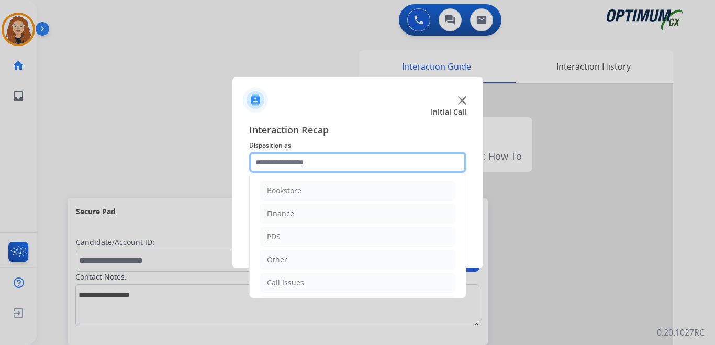
scroll to position [71, 0]
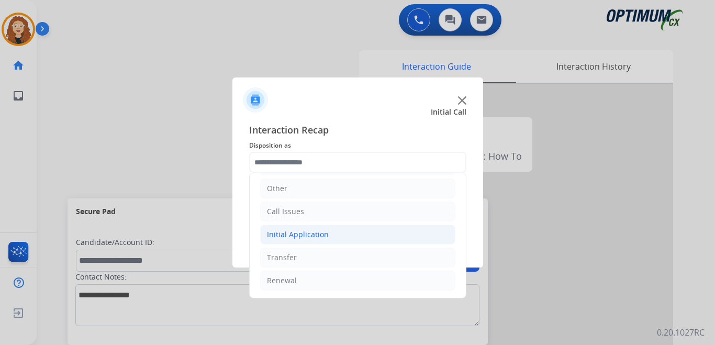
click at [285, 238] on div "Initial Application" at bounding box center [298, 234] width 62 height 10
click at [313, 284] on div "Appeals" at bounding box center [302, 280] width 28 height 10
type input "*******"
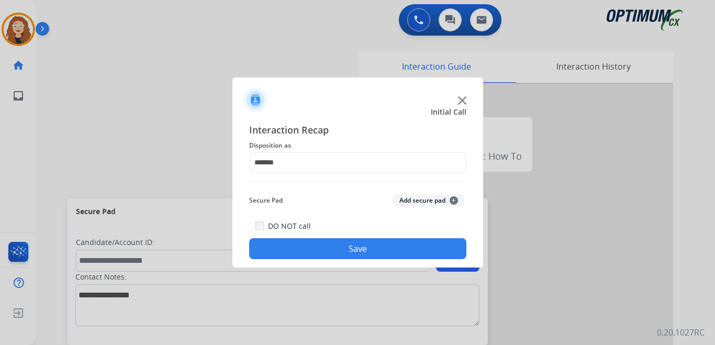
click at [346, 248] on button "Save" at bounding box center [357, 248] width 217 height 21
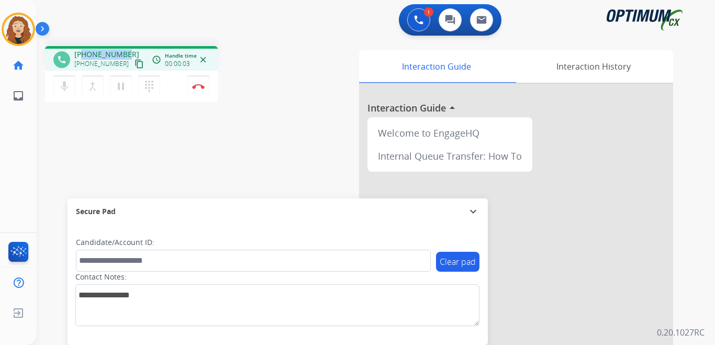
drag, startPoint x: 82, startPoint y: 52, endPoint x: 128, endPoint y: 48, distance: 45.8
click at [128, 48] on div "phone +18104346706 +18104346706 content_copy access_time Call metrics Queue 00:…" at bounding box center [131, 58] width 173 height 25
click at [205, 85] on button "Disconnect" at bounding box center [198, 86] width 22 height 22
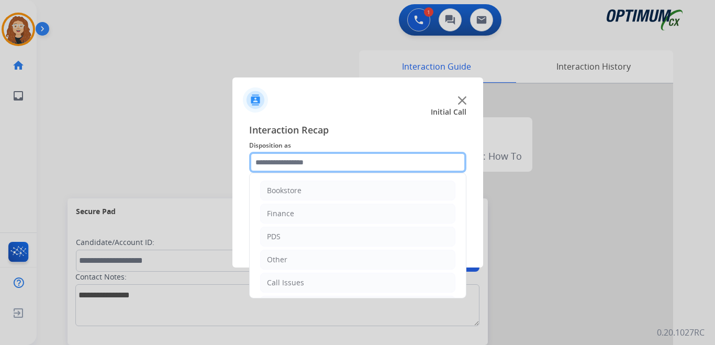
click at [291, 162] on input "text" at bounding box center [357, 162] width 217 height 21
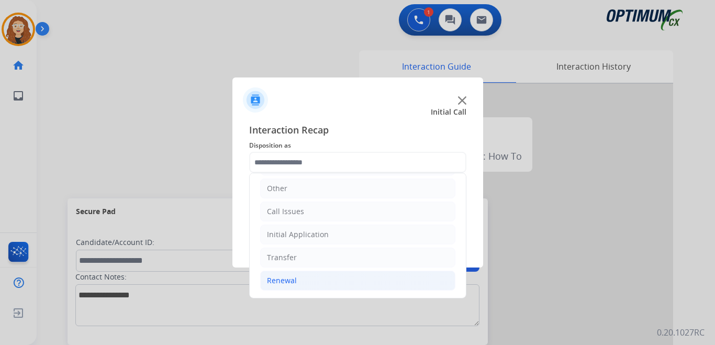
click at [321, 284] on li "Renewal" at bounding box center [357, 280] width 195 height 20
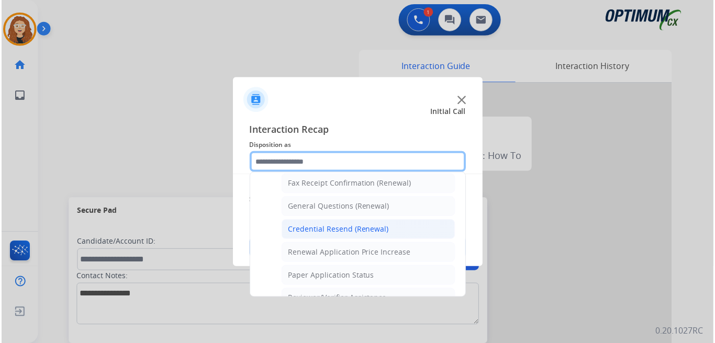
scroll to position [284, 0]
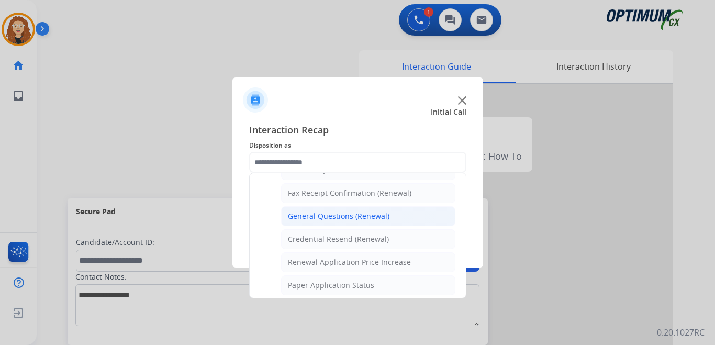
click at [372, 219] on div "General Questions (Renewal)" at bounding box center [338, 216] width 101 height 10
type input "**********"
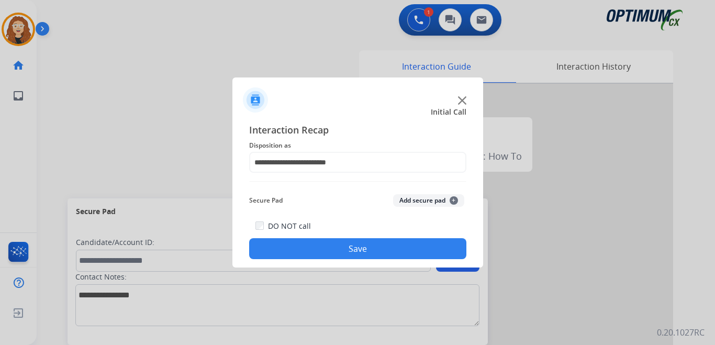
click at [358, 246] on button "Save" at bounding box center [357, 248] width 217 height 21
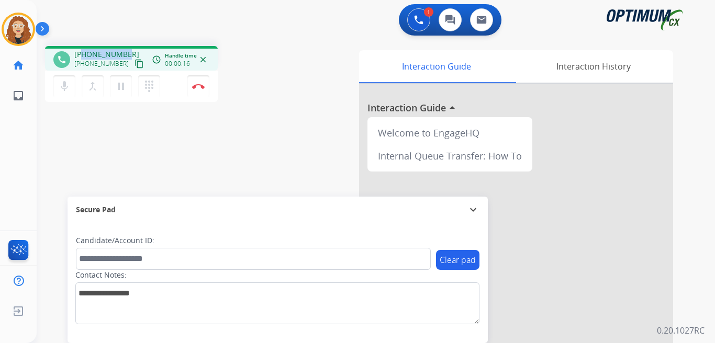
drag, startPoint x: 83, startPoint y: 53, endPoint x: 125, endPoint y: 48, distance: 42.7
click at [125, 48] on div "phone +17185705590 +17185705590 content_copy access_time Call metrics Queue 00:…" at bounding box center [131, 58] width 173 height 25
click at [200, 85] on img at bounding box center [198, 86] width 13 height 5
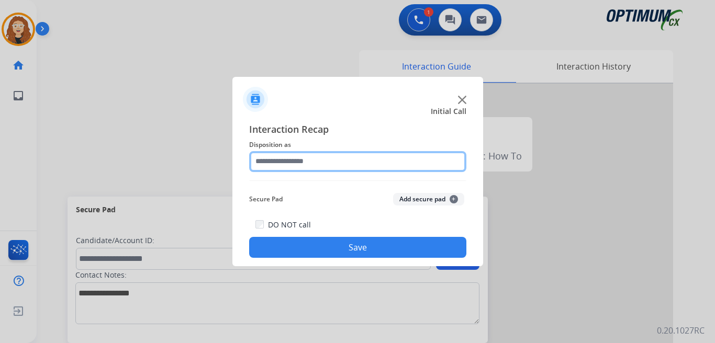
click at [291, 159] on input "text" at bounding box center [357, 161] width 217 height 21
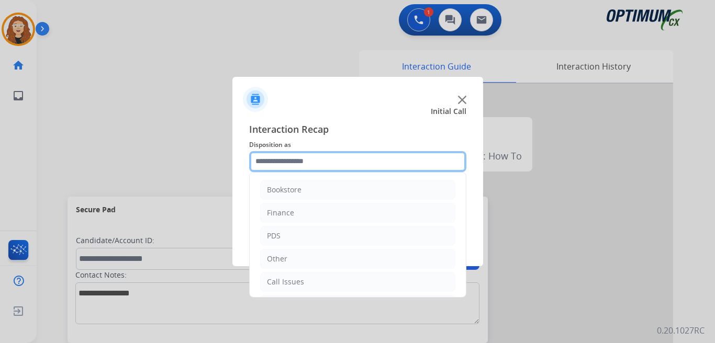
scroll to position [71, 0]
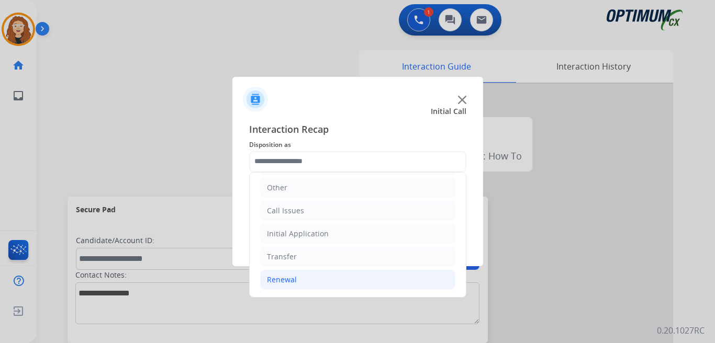
click at [359, 279] on li "Renewal" at bounding box center [357, 280] width 195 height 20
click at [351, 238] on li "Initial Application" at bounding box center [357, 234] width 195 height 20
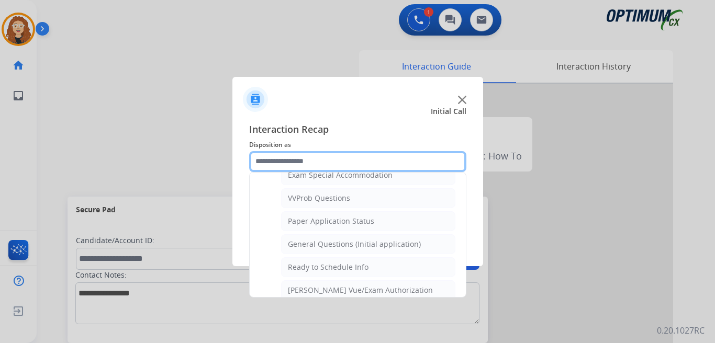
scroll to position [561, 0]
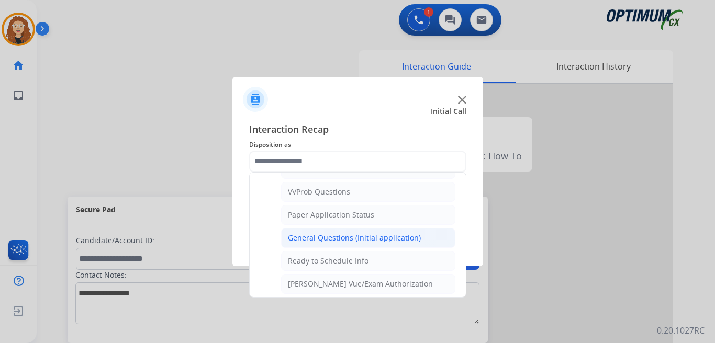
click at [405, 243] on div "General Questions (Initial application)" at bounding box center [354, 238] width 133 height 10
type input "**********"
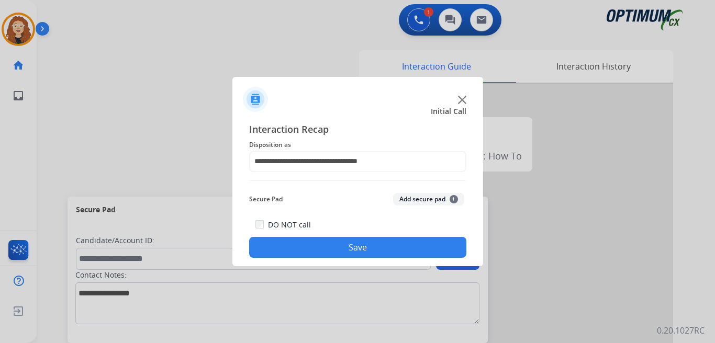
click at [335, 258] on div "DO NOT call Save" at bounding box center [357, 238] width 217 height 40
click at [338, 252] on button "Save" at bounding box center [357, 247] width 217 height 21
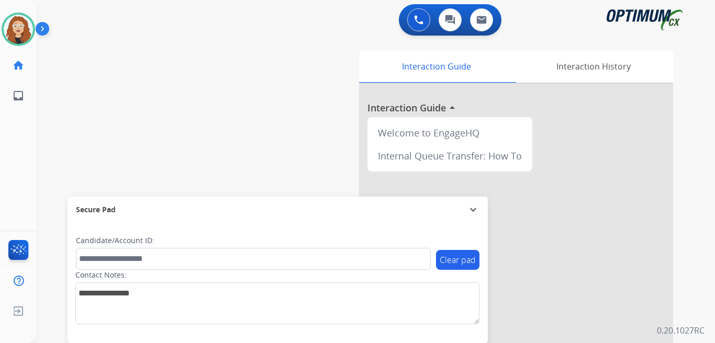
drag, startPoint x: 589, startPoint y: 322, endPoint x: 581, endPoint y: 320, distance: 8.5
click at [587, 321] on div at bounding box center [516, 279] width 314 height 390
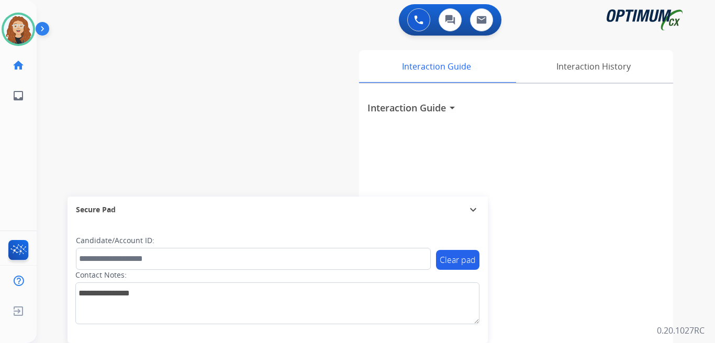
click at [581, 320] on div "Interaction Guide arrow_drop_down" at bounding box center [516, 279] width 314 height 390
click at [583, 320] on div "Interaction Guide arrow_drop_down" at bounding box center [516, 279] width 314 height 390
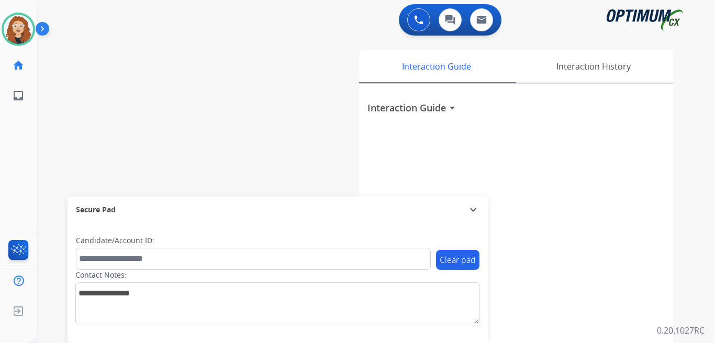
click at [584, 321] on div "Interaction Guide arrow_drop_down" at bounding box center [516, 279] width 314 height 390
click at [585, 321] on div "Interaction Guide arrow_drop_down" at bounding box center [516, 279] width 314 height 390
drag, startPoint x: 268, startPoint y: 138, endPoint x: 440, endPoint y: 65, distance: 187.5
click at [245, 165] on div "swap_horiz Break voice bridge close_fullscreen Connect 3-Way Call merge_type Se…" at bounding box center [363, 256] width 653 height 436
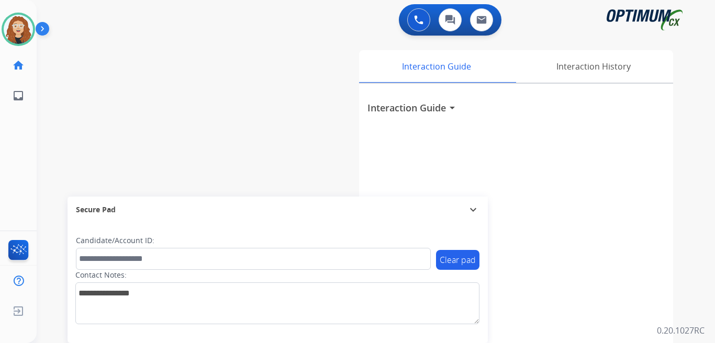
click at [583, 322] on div "Interaction Guide arrow_drop_down" at bounding box center [516, 279] width 314 height 390
click at [585, 319] on div "Interaction Guide arrow_drop_down" at bounding box center [516, 279] width 314 height 390
click at [586, 316] on div "Interaction Guide arrow_drop_down" at bounding box center [516, 279] width 314 height 390
click at [47, 158] on div "swap_horiz Break voice bridge close_fullscreen Connect 3-Way Call merge_type Se…" at bounding box center [363, 256] width 653 height 436
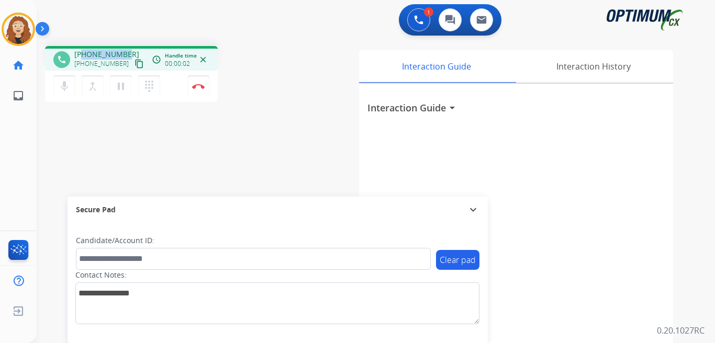
drag, startPoint x: 83, startPoint y: 53, endPoint x: 127, endPoint y: 49, distance: 44.1
click at [127, 49] on div "+16174648009 +16174648009 content_copy" at bounding box center [109, 59] width 71 height 21
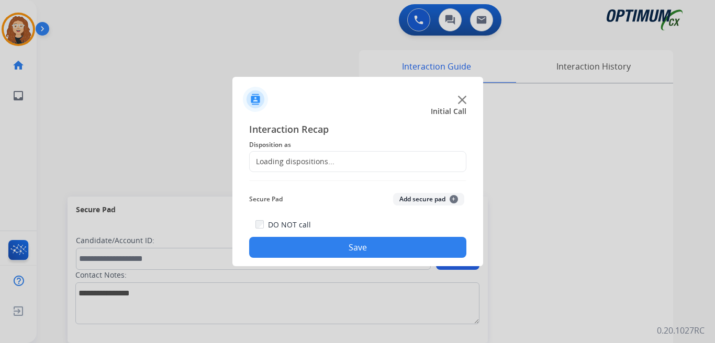
click at [203, 89] on div at bounding box center [357, 171] width 715 height 343
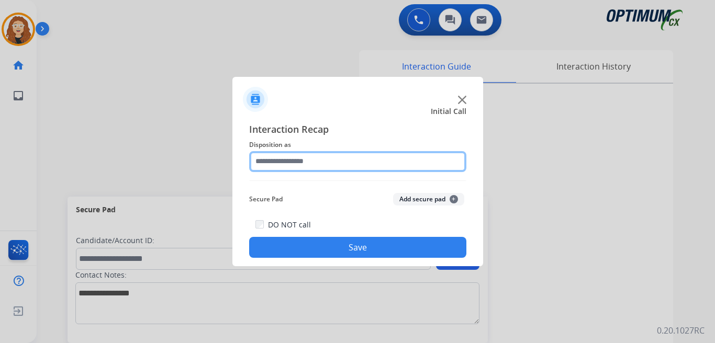
click at [279, 156] on input "text" at bounding box center [357, 161] width 217 height 21
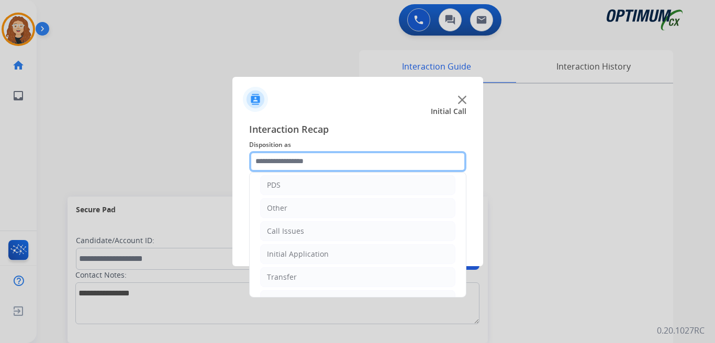
scroll to position [71, 0]
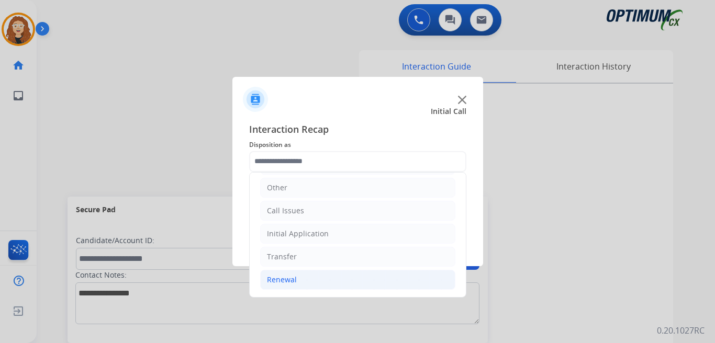
click at [291, 281] on div "Renewal" at bounding box center [282, 280] width 30 height 10
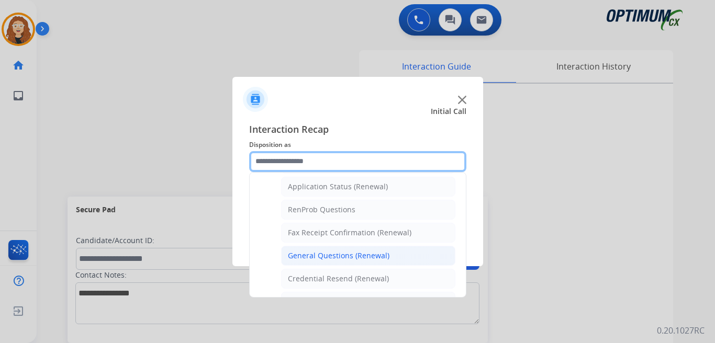
scroll to position [246, 0]
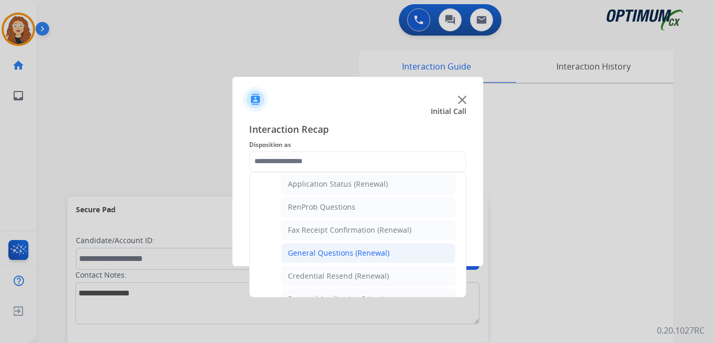
click at [387, 257] on li "General Questions (Renewal)" at bounding box center [368, 253] width 174 height 20
type input "**********"
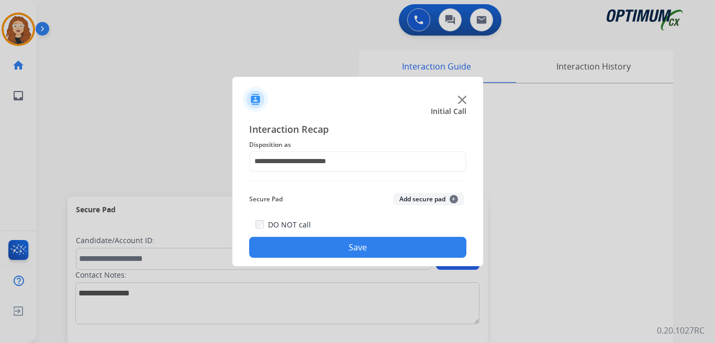
click at [368, 249] on button "Save" at bounding box center [357, 247] width 217 height 21
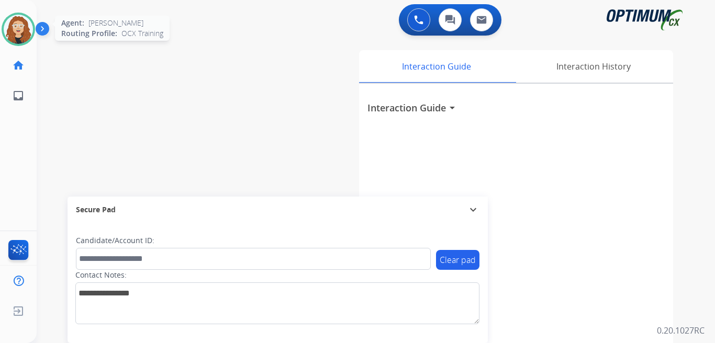
click at [23, 27] on img at bounding box center [18, 29] width 29 height 29
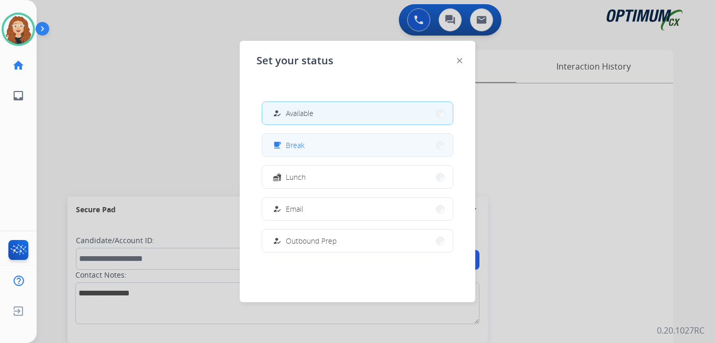
click at [314, 142] on button "free_breakfast Break" at bounding box center [357, 145] width 190 height 22
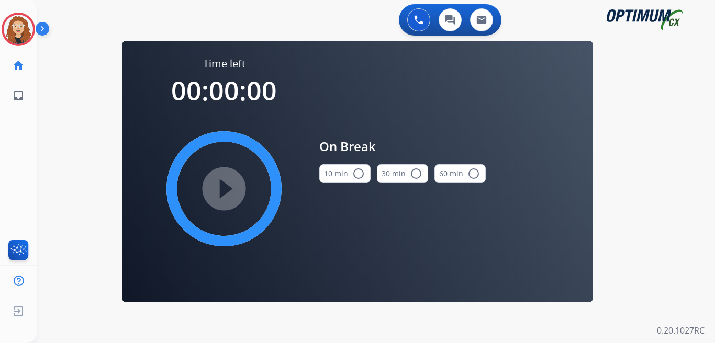
click at [359, 174] on mat-icon "radio_button_unchecked" at bounding box center [358, 173] width 13 height 13
click at [223, 190] on mat-icon "play_circle_filled" at bounding box center [224, 189] width 13 height 13
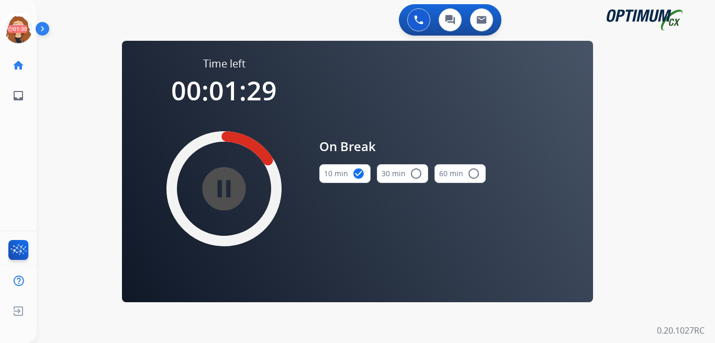
click at [59, 84] on div "swap_horiz Break voice bridge close_fullscreen Connect 3-Way Call merge_type Se…" at bounding box center [363, 63] width 653 height 50
click at [55, 109] on div "0 Voice Interactions 0 Chat Interactions 0 Email Interactions swap_horiz Break …" at bounding box center [376, 171] width 678 height 343
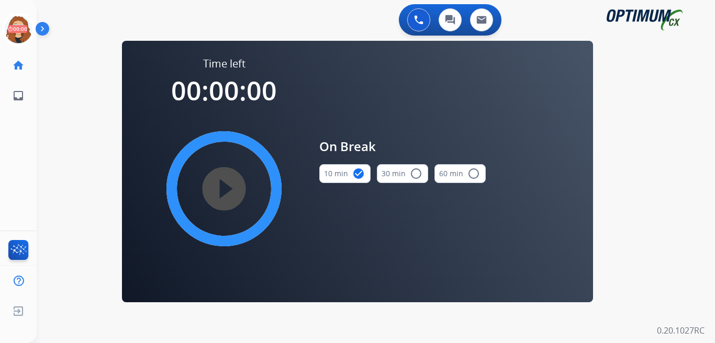
click at [67, 58] on div "swap_horiz Break voice bridge close_fullscreen Connect 3-Way Call merge_type Se…" at bounding box center [363, 63] width 653 height 50
click at [20, 32] on icon at bounding box center [19, 30] width 34 height 34
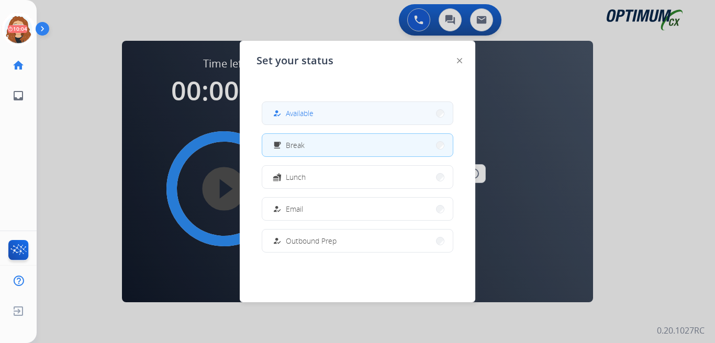
click at [296, 115] on span "Available" at bounding box center [300, 113] width 28 height 11
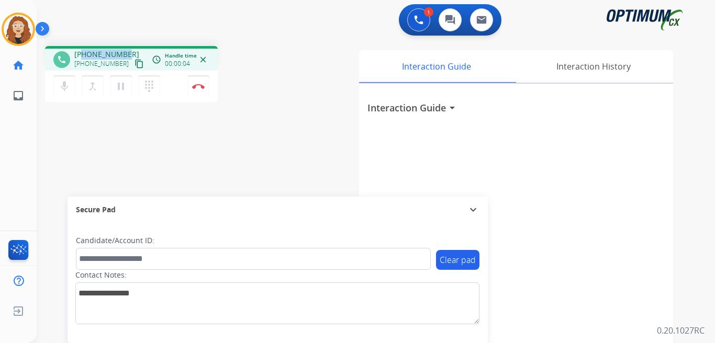
drag, startPoint x: 83, startPoint y: 54, endPoint x: 124, endPoint y: 51, distance: 40.9
click at [124, 51] on span "+19296137878" at bounding box center [106, 54] width 65 height 10
click at [203, 87] on img at bounding box center [198, 86] width 13 height 5
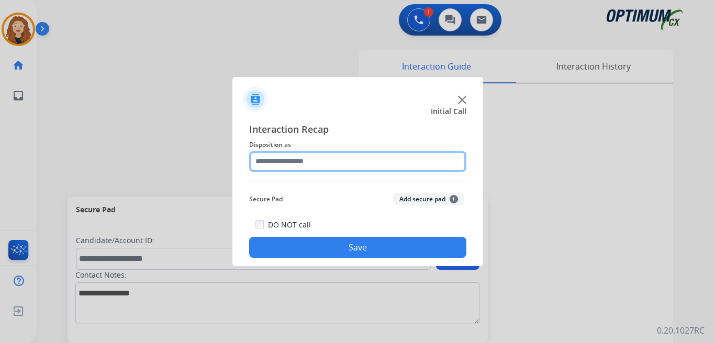
click at [287, 159] on input "text" at bounding box center [357, 161] width 217 height 21
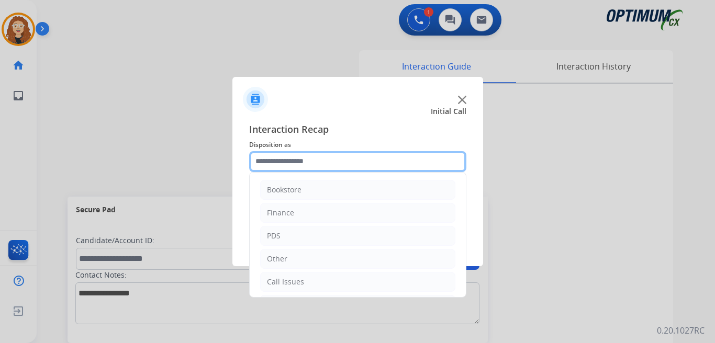
scroll to position [71, 0]
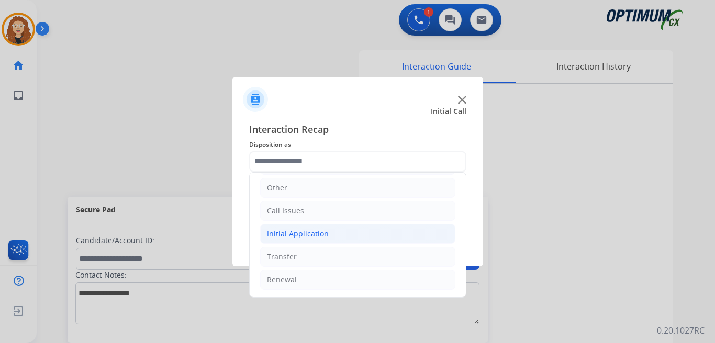
click at [325, 233] on div "Initial Application" at bounding box center [298, 234] width 62 height 10
click at [321, 279] on li "Appeals" at bounding box center [368, 280] width 174 height 20
type input "*******"
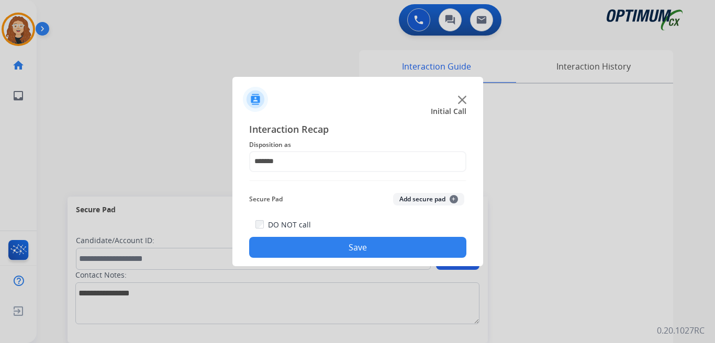
click at [341, 253] on button "Save" at bounding box center [357, 247] width 217 height 21
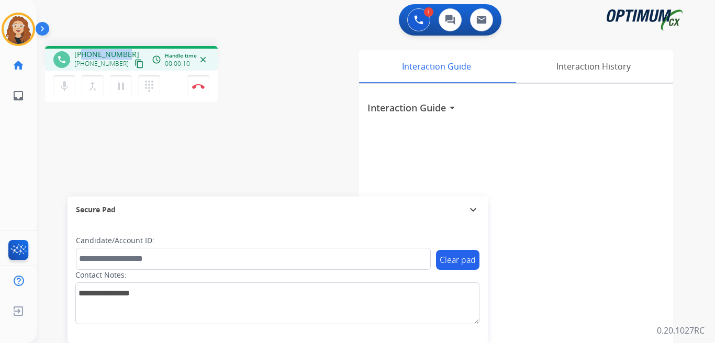
drag, startPoint x: 84, startPoint y: 52, endPoint x: 126, endPoint y: 52, distance: 42.4
click at [126, 52] on div "+15042612746 +15042612746 content_copy" at bounding box center [109, 59] width 71 height 21
click at [198, 89] on button "Disconnect" at bounding box center [198, 86] width 22 height 22
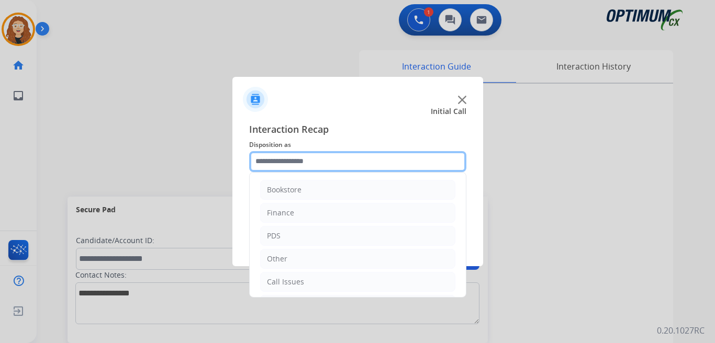
click at [301, 161] on input "text" at bounding box center [357, 161] width 217 height 21
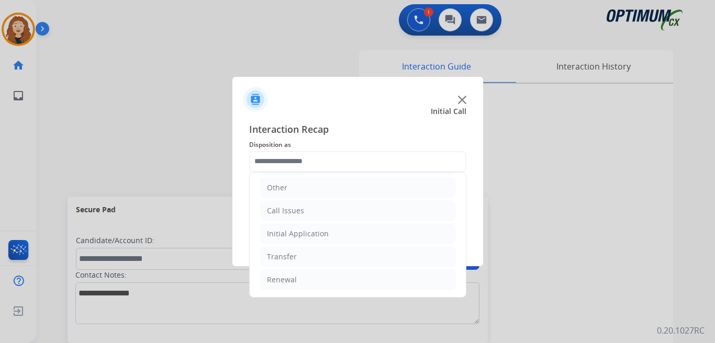
click at [356, 290] on ul "Bookstore Finance PDS Other Call Issues Initial Application Transfer Renewal" at bounding box center [358, 199] width 216 height 196
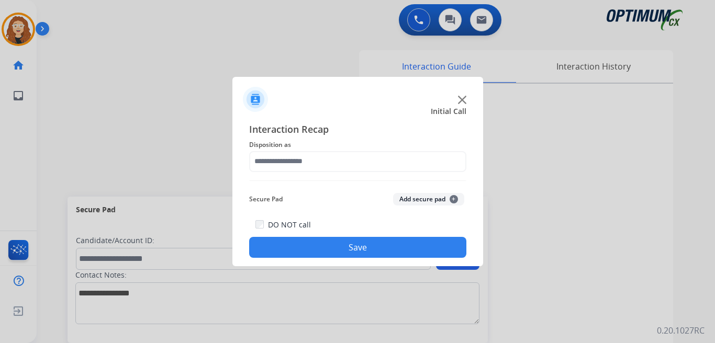
click at [346, 247] on button "Save" at bounding box center [357, 247] width 217 height 21
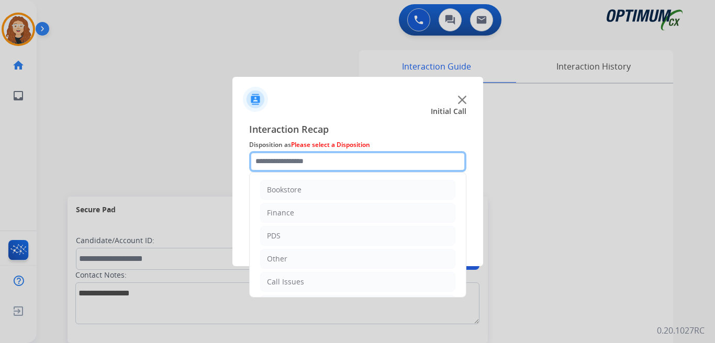
click at [321, 162] on input "text" at bounding box center [357, 161] width 217 height 21
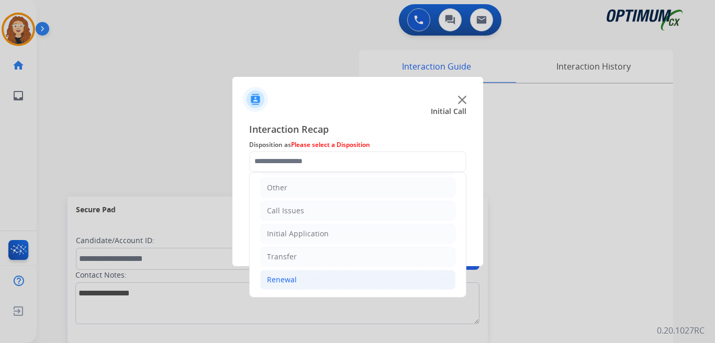
click at [330, 275] on li "Renewal" at bounding box center [357, 280] width 195 height 20
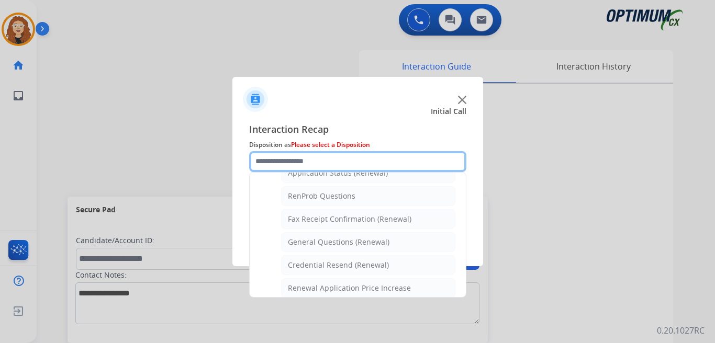
scroll to position [266, 0]
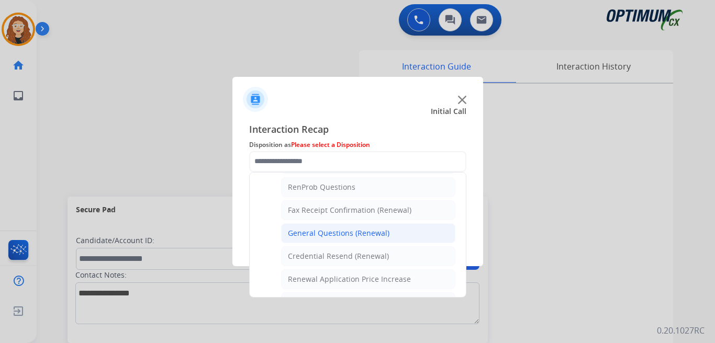
click at [390, 238] on li "General Questions (Renewal)" at bounding box center [368, 233] width 174 height 20
type input "**********"
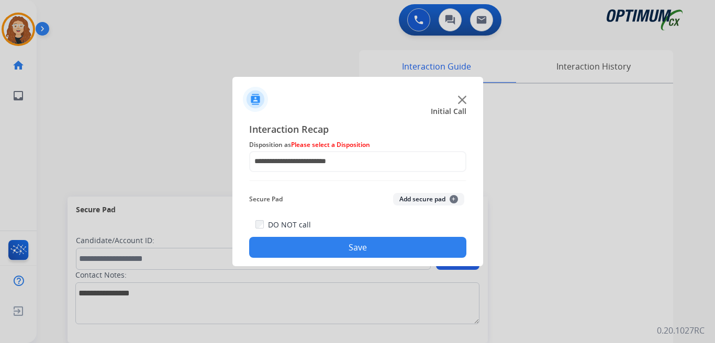
click at [351, 248] on button "Save" at bounding box center [357, 247] width 217 height 21
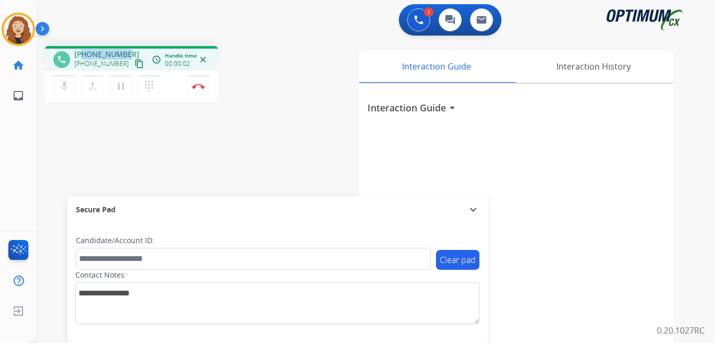
drag, startPoint x: 82, startPoint y: 54, endPoint x: 126, endPoint y: 52, distance: 44.5
click at [126, 52] on div "+19299698881 +19299698881 content_copy" at bounding box center [109, 59] width 71 height 21
click at [200, 89] on button "Disconnect" at bounding box center [198, 86] width 22 height 22
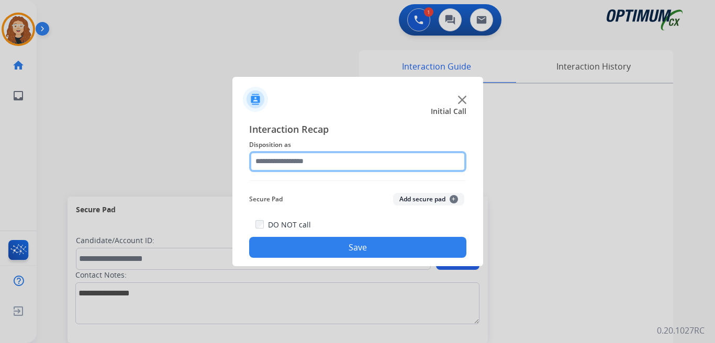
click at [275, 159] on input "text" at bounding box center [357, 161] width 217 height 21
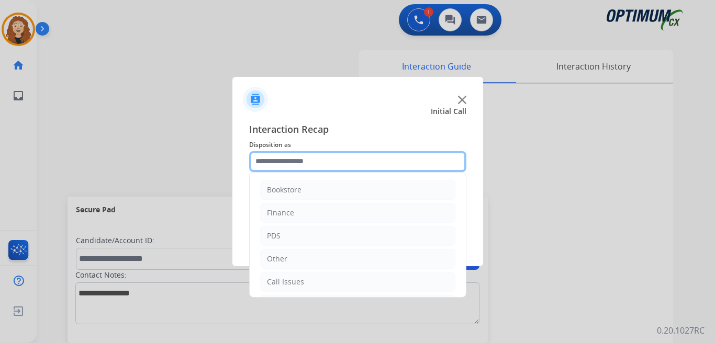
scroll to position [71, 0]
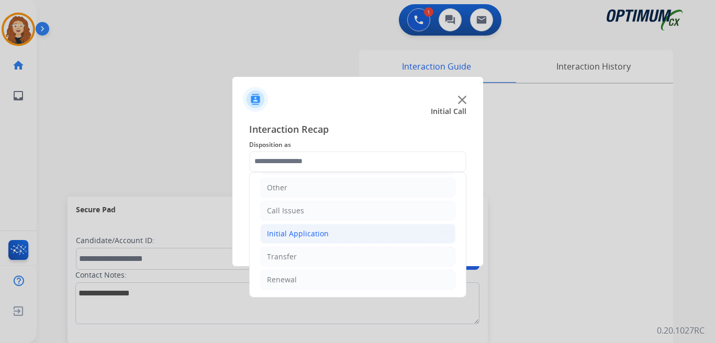
click at [324, 232] on div "Initial Application" at bounding box center [298, 234] width 62 height 10
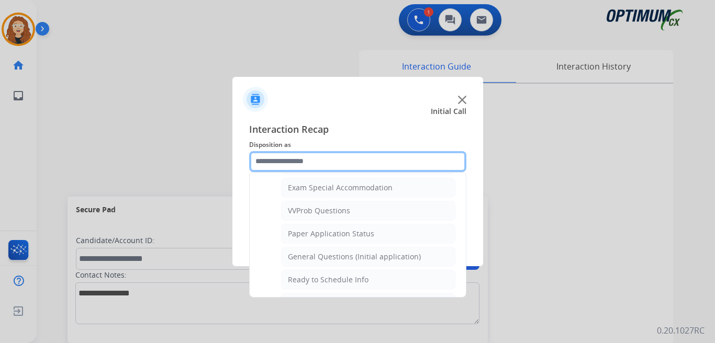
scroll to position [545, 0]
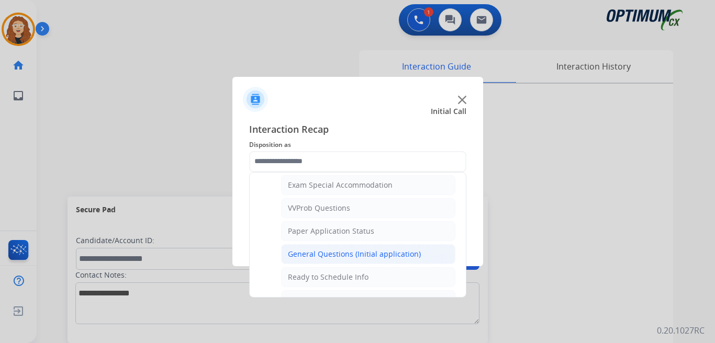
click at [395, 253] on div "General Questions (Initial application)" at bounding box center [354, 254] width 133 height 10
type input "**********"
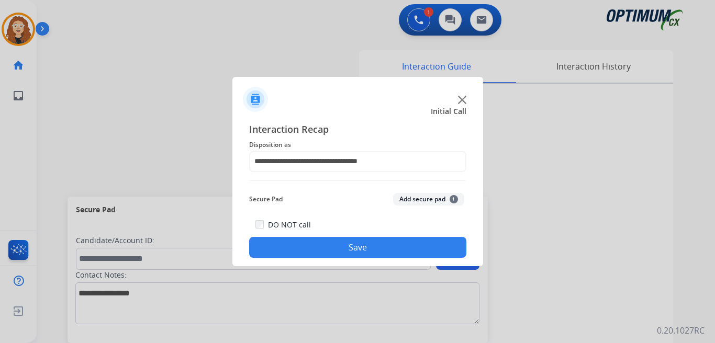
click at [387, 248] on button "Save" at bounding box center [357, 247] width 217 height 21
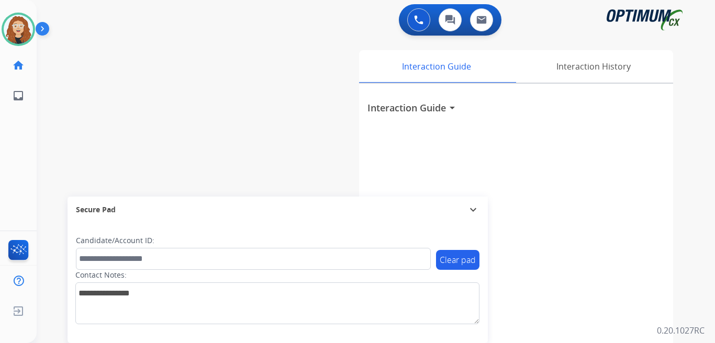
click at [69, 149] on div "swap_horiz Break voice bridge close_fullscreen Connect 3-Way Call merge_type Se…" at bounding box center [363, 256] width 653 height 436
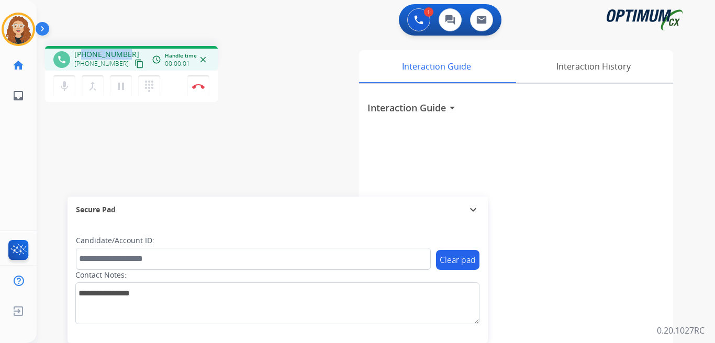
drag, startPoint x: 83, startPoint y: 52, endPoint x: 127, endPoint y: 51, distance: 44.5
click at [127, 51] on div "+17702569217 +17702569217 content_copy" at bounding box center [109, 59] width 71 height 21
click at [204, 89] on button "Disconnect" at bounding box center [198, 86] width 22 height 22
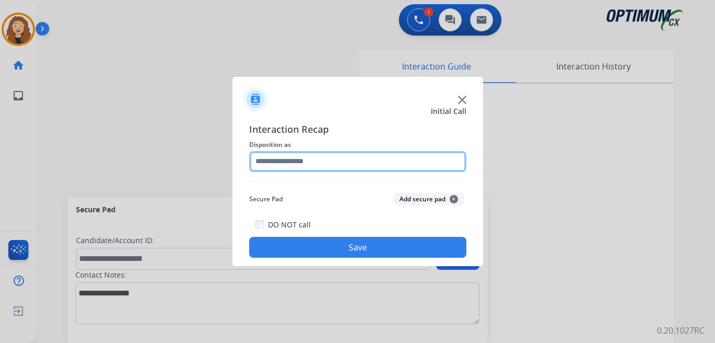
click at [282, 162] on input "text" at bounding box center [357, 161] width 217 height 21
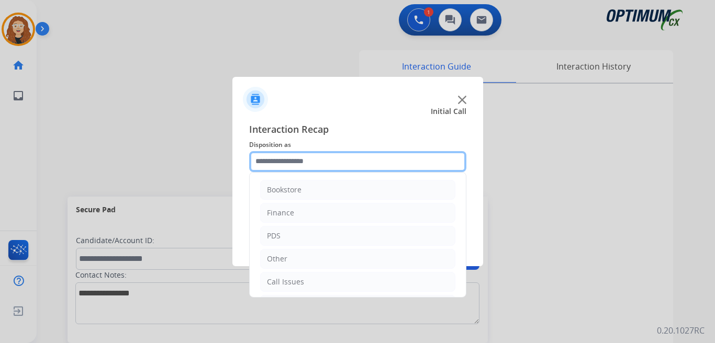
scroll to position [71, 0]
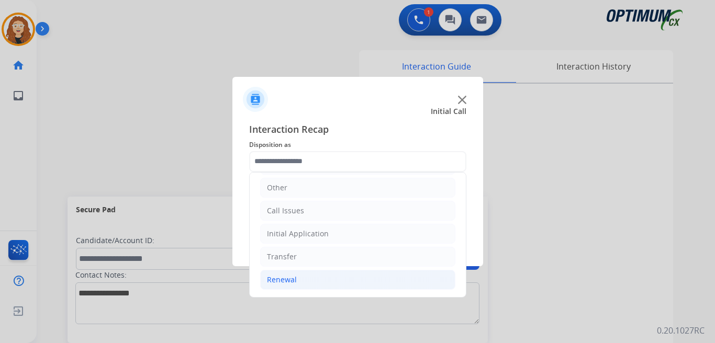
click at [355, 285] on li "Renewal" at bounding box center [357, 280] width 195 height 20
click at [332, 234] on li "Initial Application" at bounding box center [357, 234] width 195 height 20
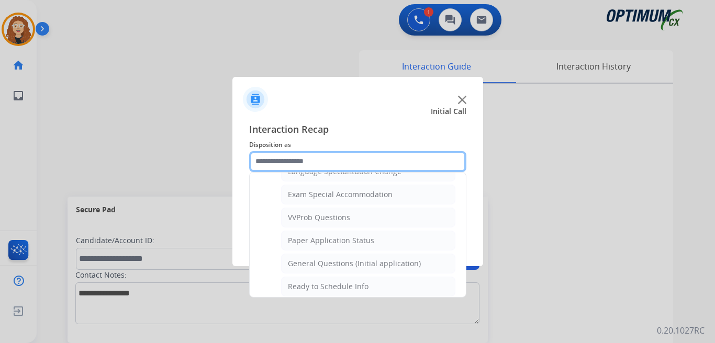
scroll to position [555, 0]
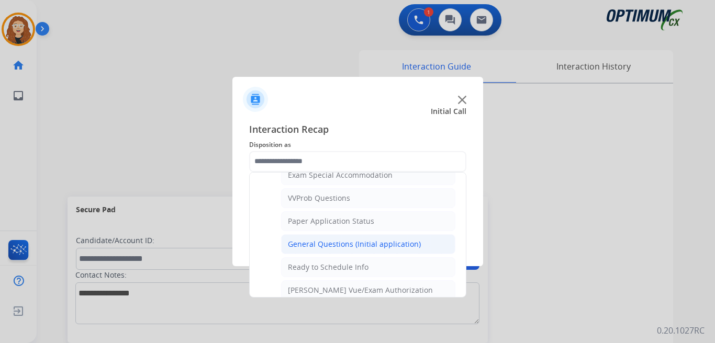
click at [381, 245] on div "General Questions (Initial application)" at bounding box center [354, 244] width 133 height 10
type input "**********"
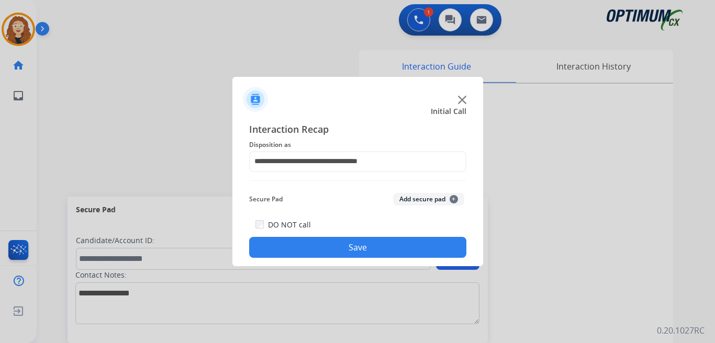
click at [378, 246] on button "Save" at bounding box center [357, 247] width 217 height 21
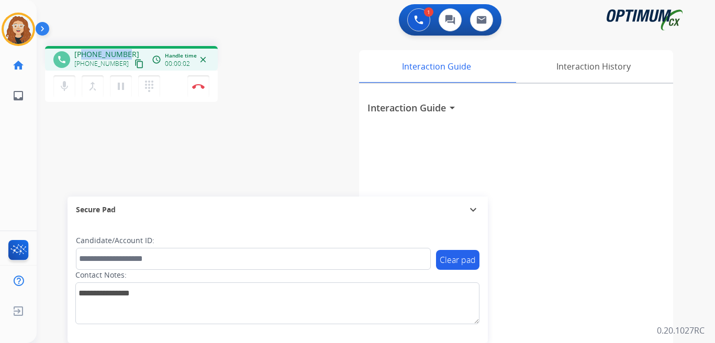
drag, startPoint x: 83, startPoint y: 54, endPoint x: 126, endPoint y: 52, distance: 42.4
click at [127, 53] on div "+17073727027 +17073727027 content_copy" at bounding box center [109, 59] width 71 height 21
click at [203, 87] on img at bounding box center [198, 86] width 13 height 5
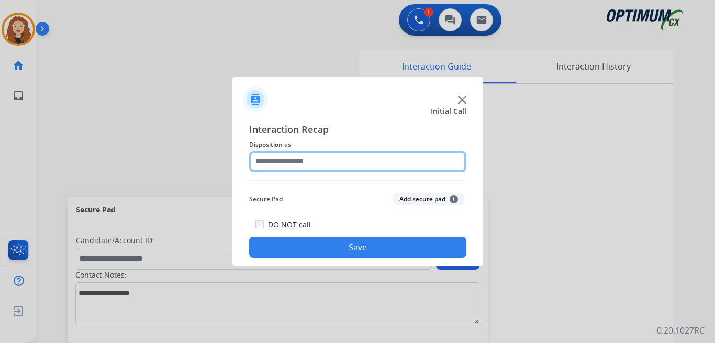
click at [304, 160] on input "text" at bounding box center [357, 161] width 217 height 21
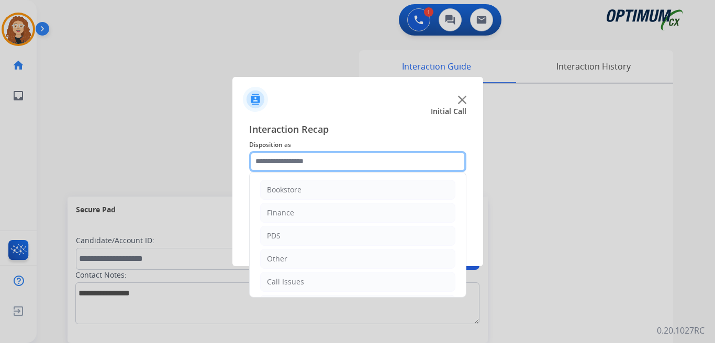
scroll to position [71, 0]
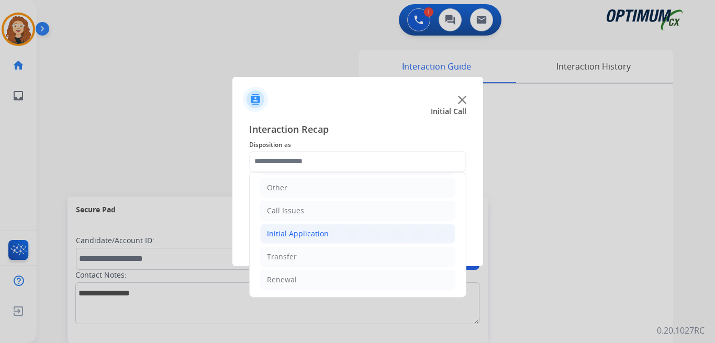
click at [320, 231] on div "Initial Application" at bounding box center [298, 234] width 62 height 10
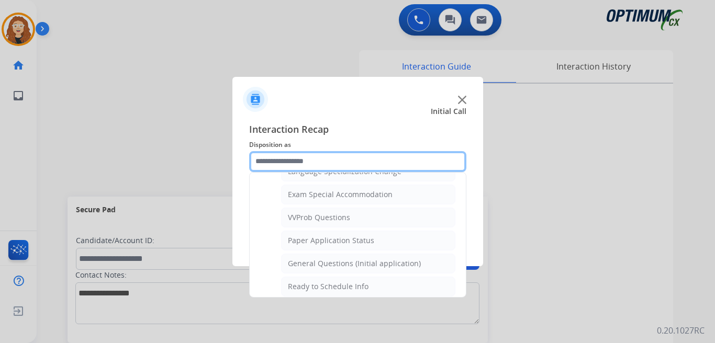
scroll to position [551, 0]
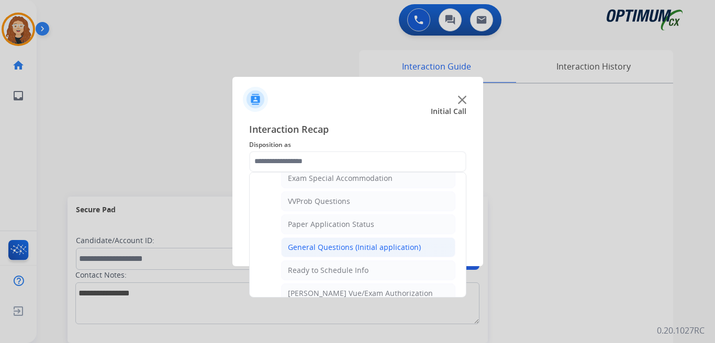
click at [392, 244] on div "General Questions (Initial application)" at bounding box center [354, 247] width 133 height 10
type input "**********"
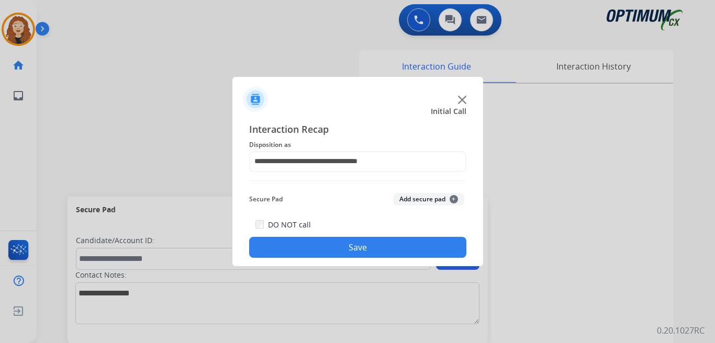
click at [387, 250] on button "Save" at bounding box center [357, 247] width 217 height 21
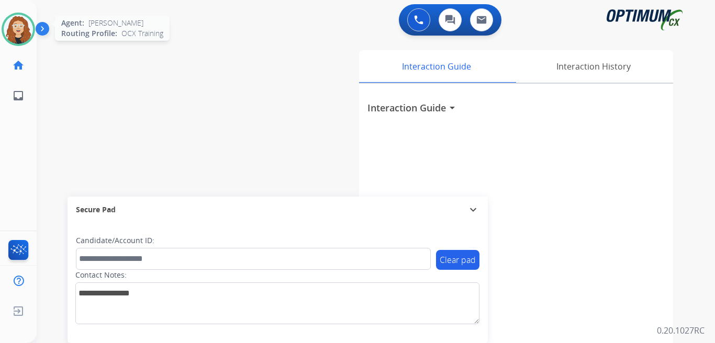
click at [22, 31] on img at bounding box center [18, 29] width 29 height 29
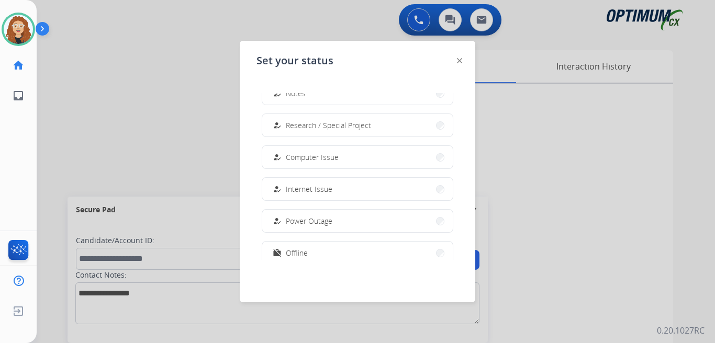
scroll to position [261, 0]
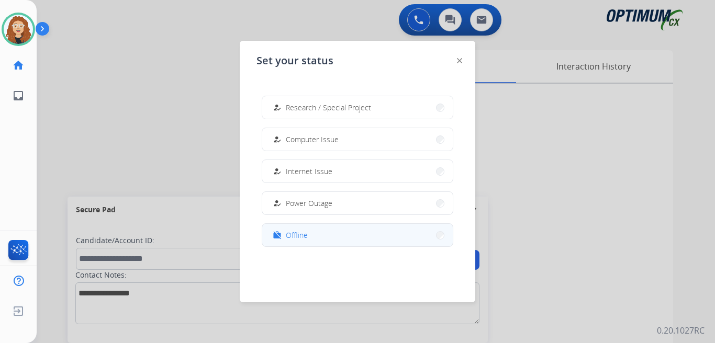
click at [291, 235] on span "Offline" at bounding box center [297, 235] width 22 height 11
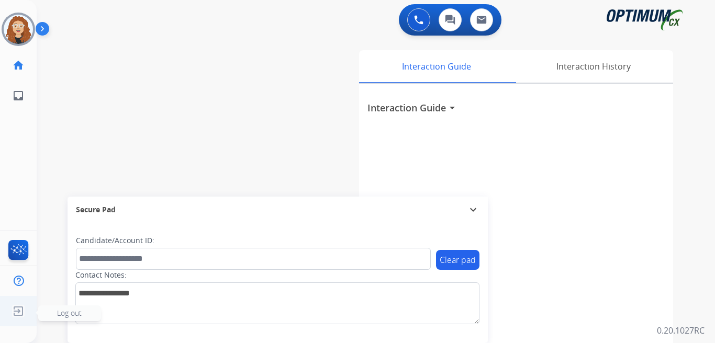
click at [18, 313] on img at bounding box center [18, 311] width 19 height 20
click at [51, 315] on span "Log out" at bounding box center [69, 314] width 63 height 16
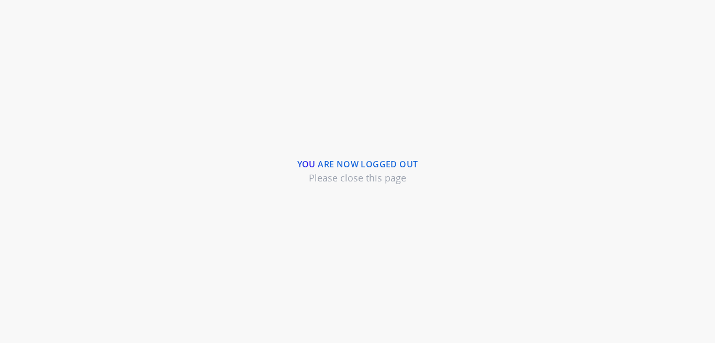
click at [211, 99] on div "You are now logged out Please close this page" at bounding box center [357, 171] width 715 height 343
